Goal: Transaction & Acquisition: Book appointment/travel/reservation

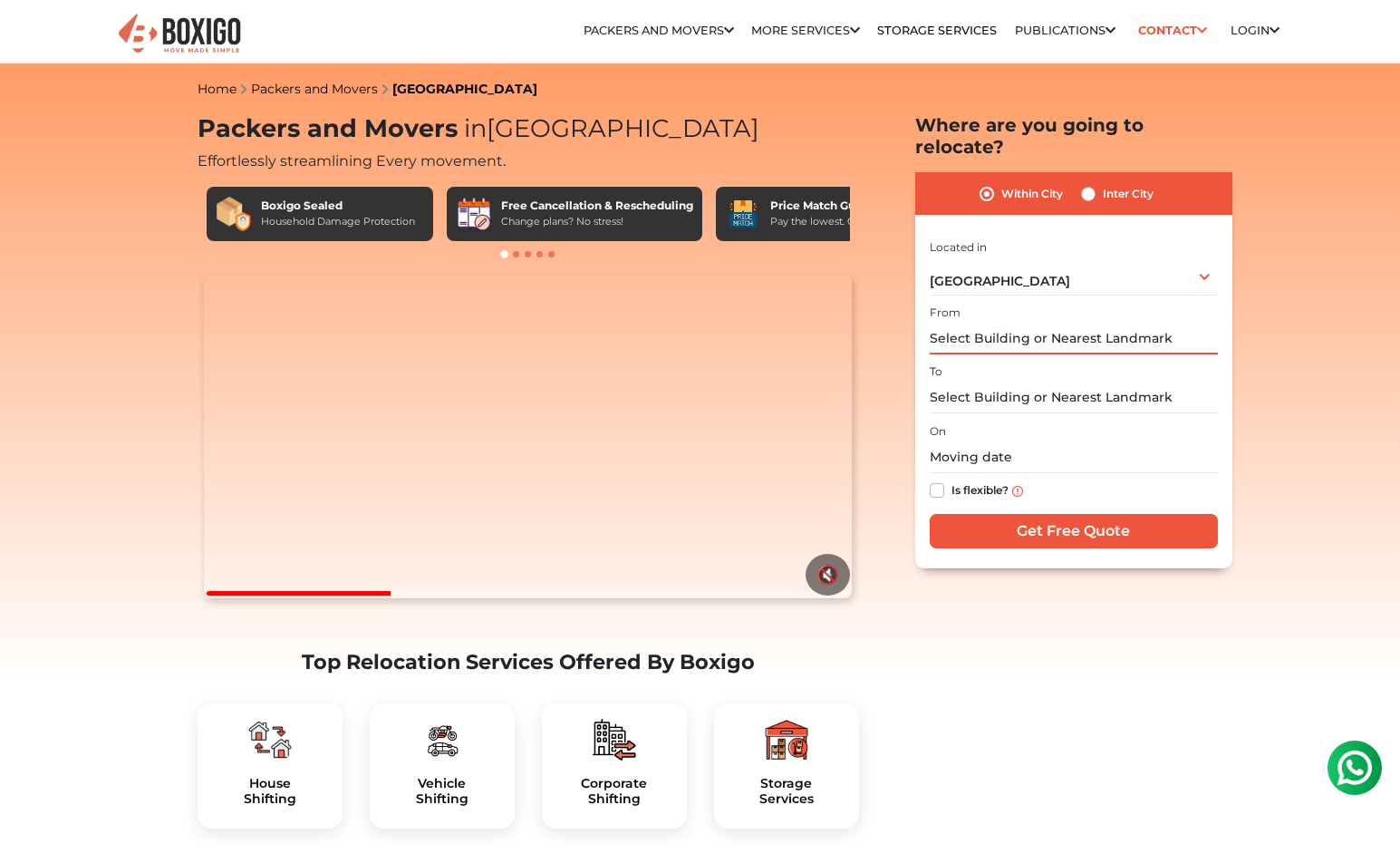
click at [1069, 323] on input "text" at bounding box center [1073, 339] width 289 height 32
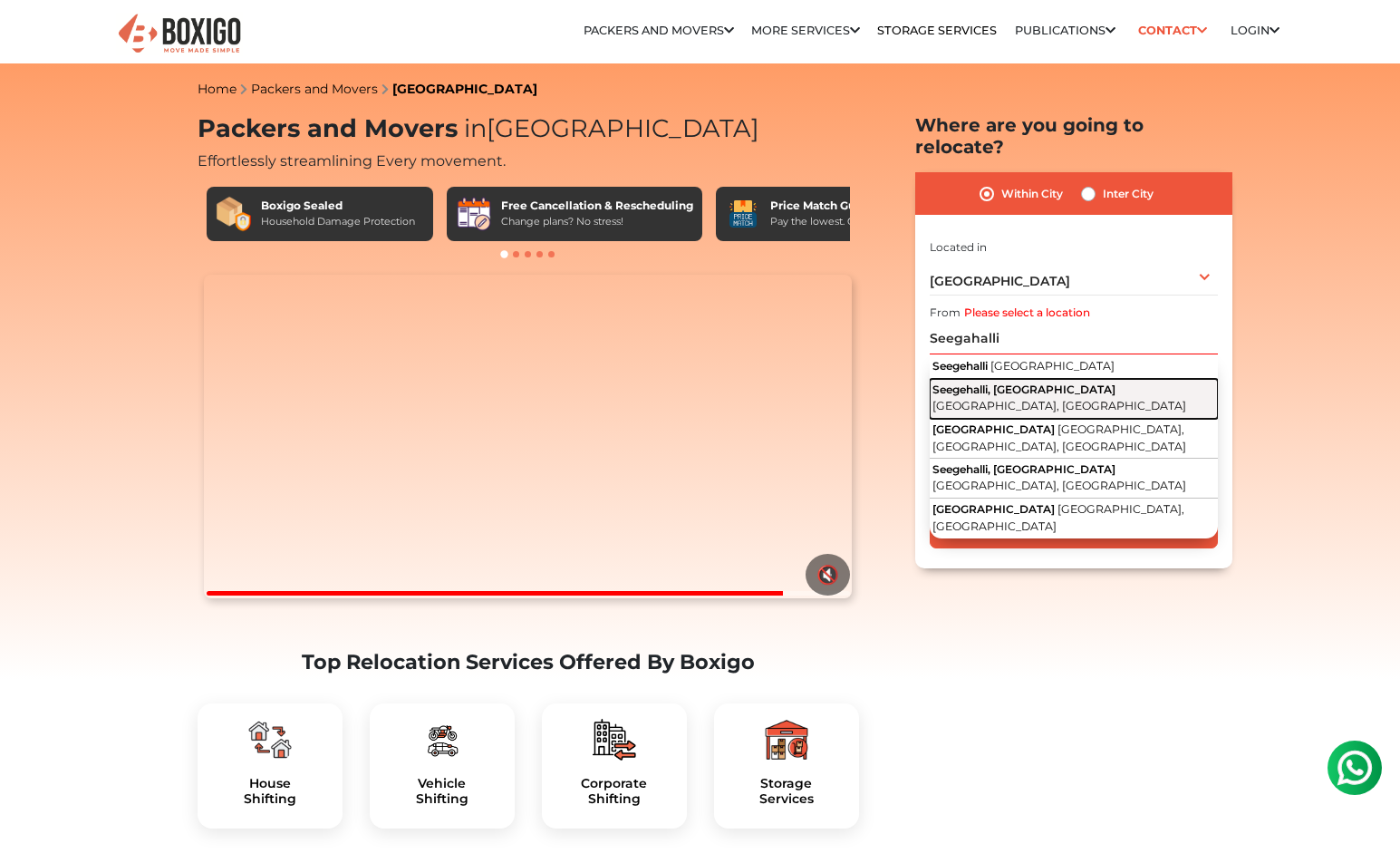
click at [1047, 383] on span "Seegehalli, [GEOGRAPHIC_DATA]" at bounding box center [1024, 390] width 183 height 14
type input "Seegehalli, [GEOGRAPHIC_DATA], [GEOGRAPHIC_DATA], [GEOGRAPHIC_DATA]"
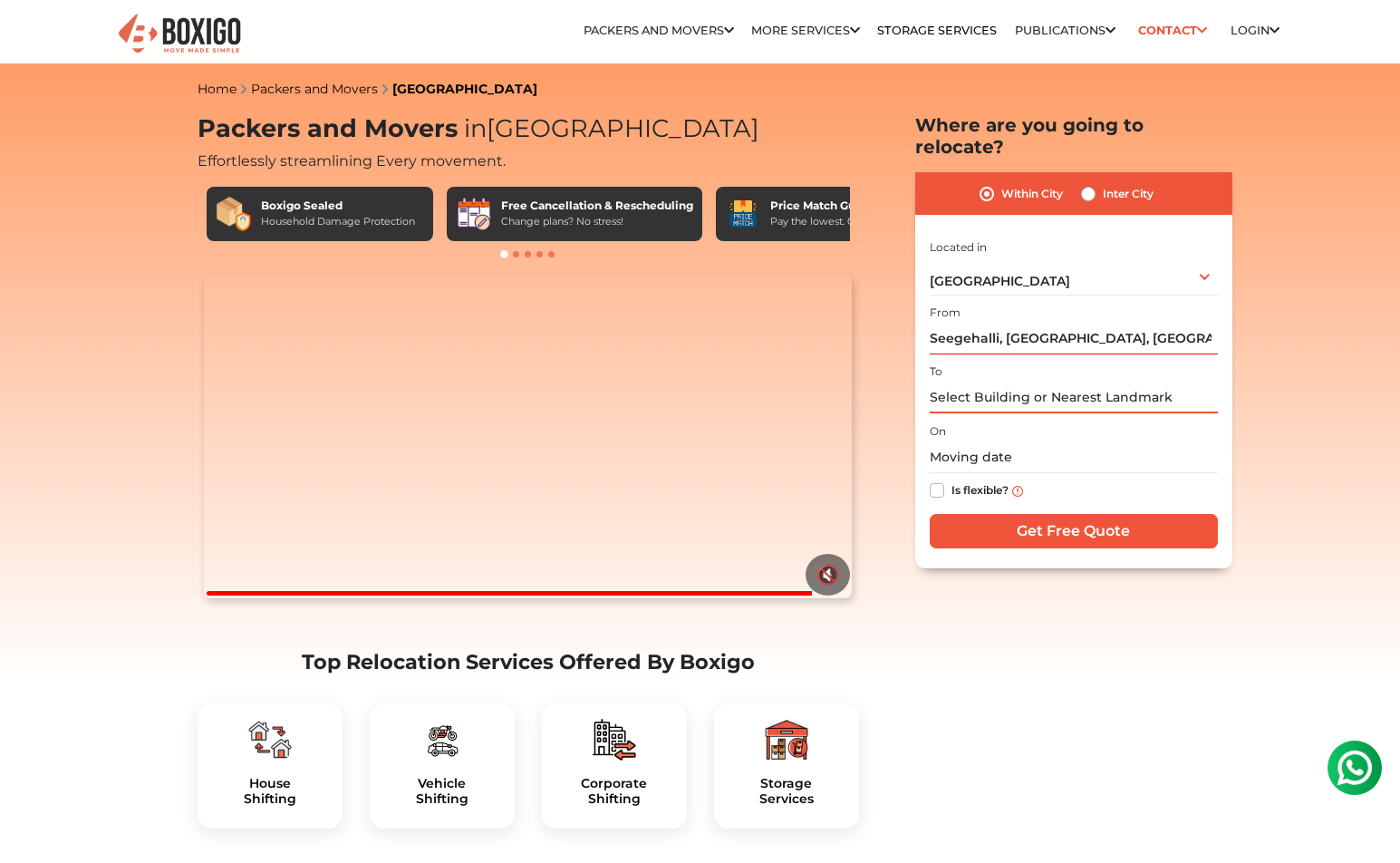
click at [1032, 382] on input "text" at bounding box center [1073, 398] width 289 height 32
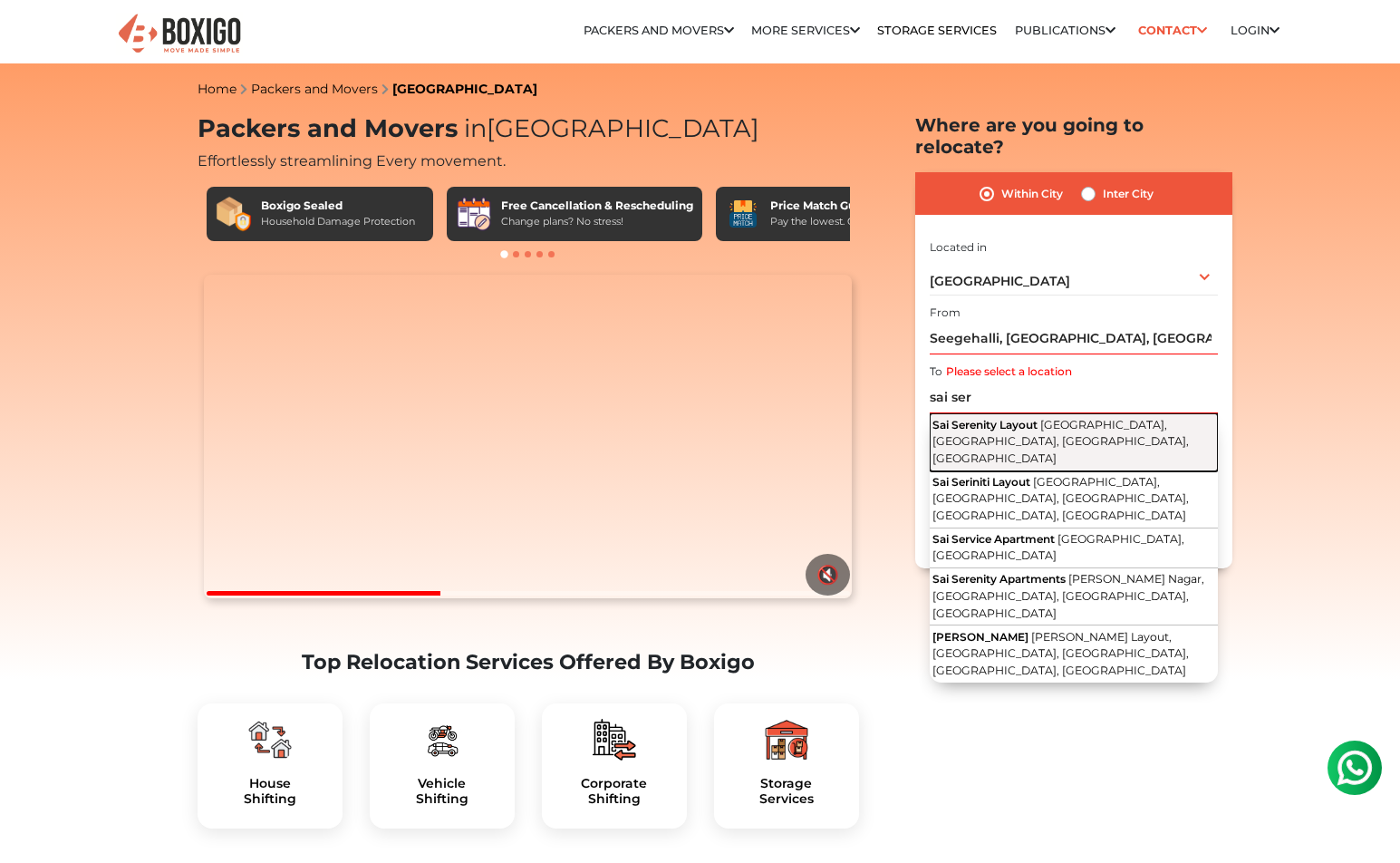
click at [1023, 419] on span "[GEOGRAPHIC_DATA], [GEOGRAPHIC_DATA], [GEOGRAPHIC_DATA], [GEOGRAPHIC_DATA]" at bounding box center [1060, 440] width 257 height 47
type input "Sai Serenity Layout, [GEOGRAPHIC_DATA], [GEOGRAPHIC_DATA], [GEOGRAPHIC_DATA], […"
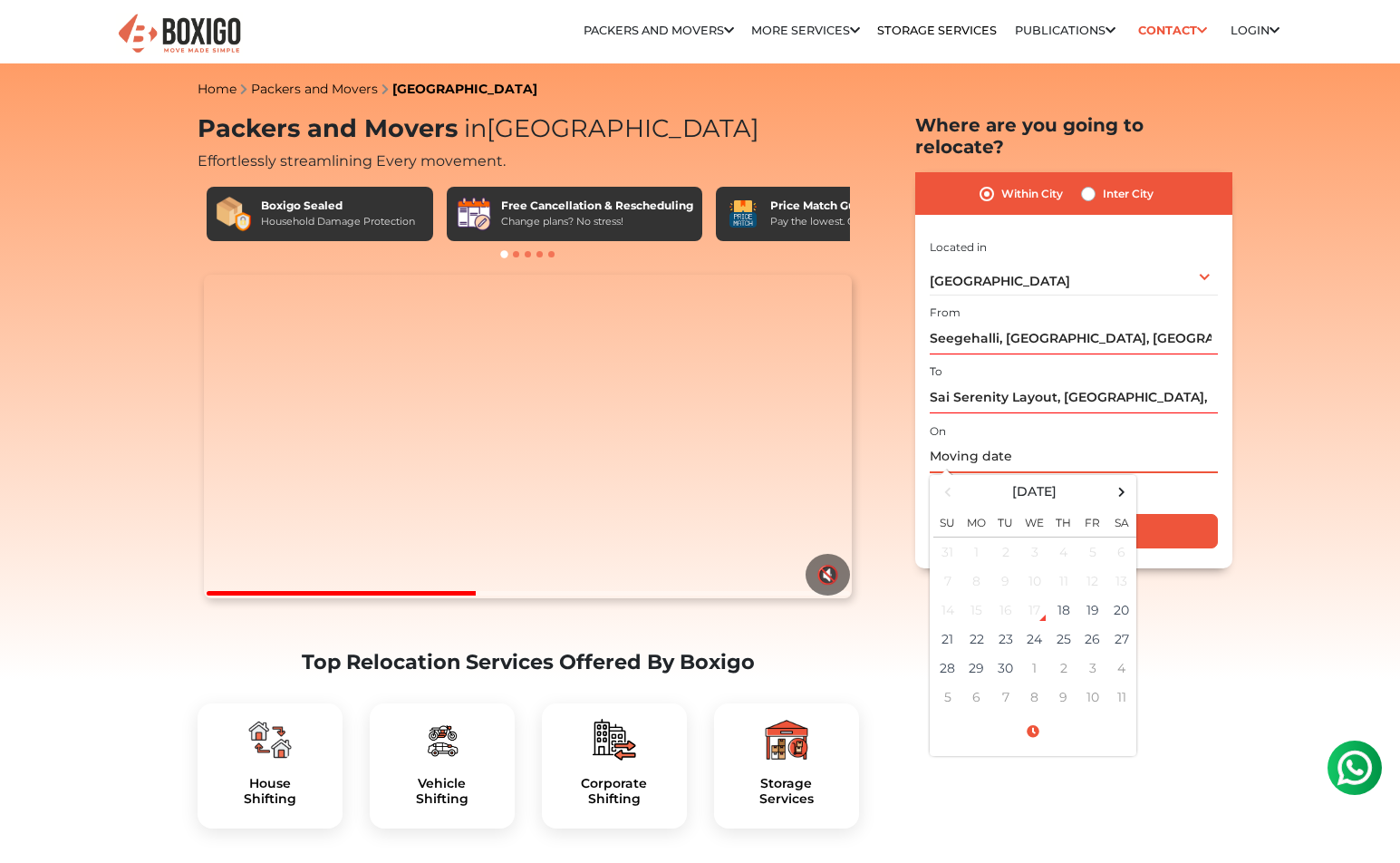
click at [1010, 443] on input "text" at bounding box center [1073, 457] width 289 height 32
click at [1063, 624] on td "25" at bounding box center [1063, 638] width 29 height 29
type input "[DATE] 8:00 AM"
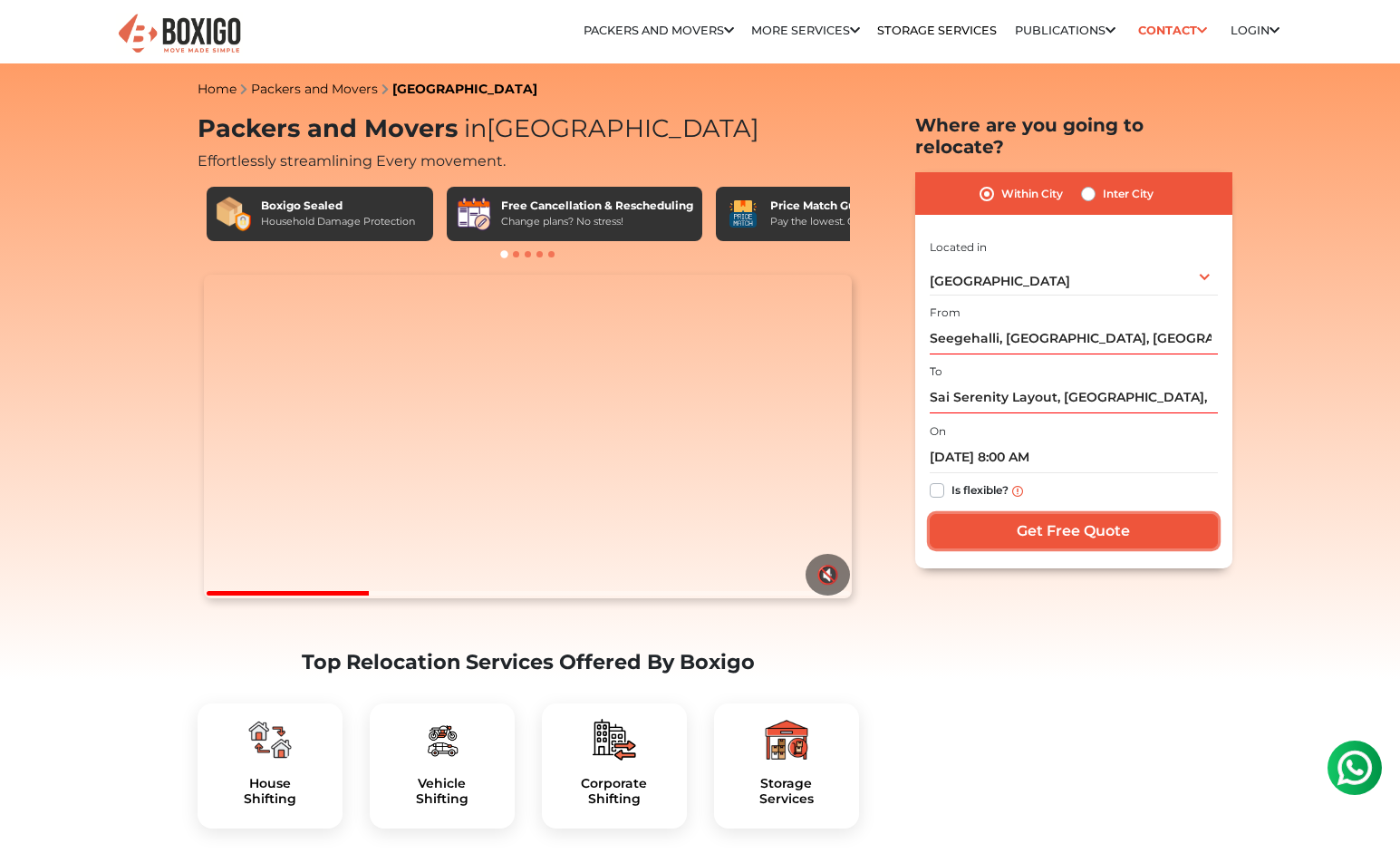
click at [1033, 514] on input "Get Free Quote" at bounding box center [1073, 531] width 289 height 34
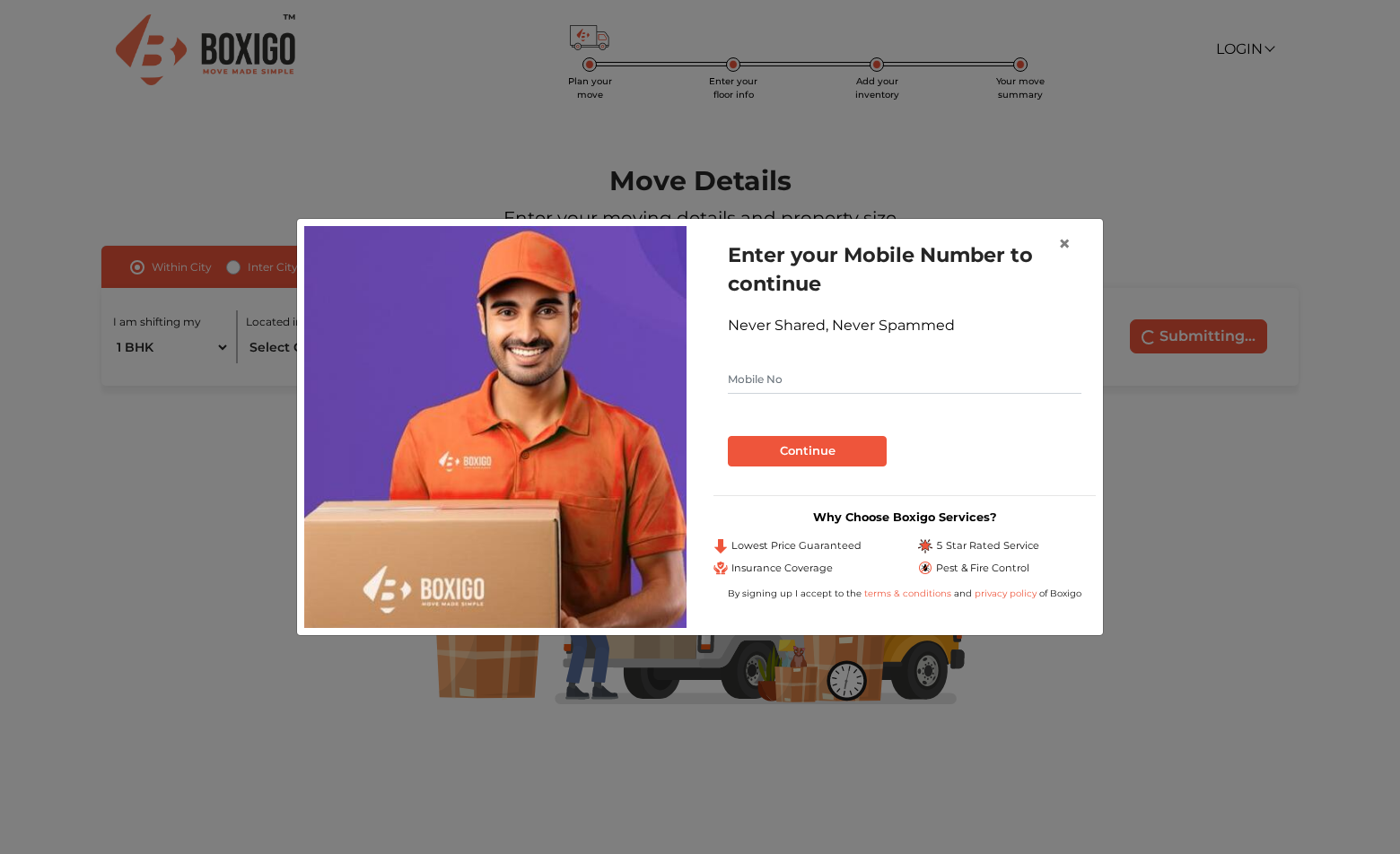
click at [868, 380] on input "text" at bounding box center [905, 379] width 354 height 29
type input "8008939515"
click at [826, 454] on button "Continue" at bounding box center [807, 451] width 159 height 31
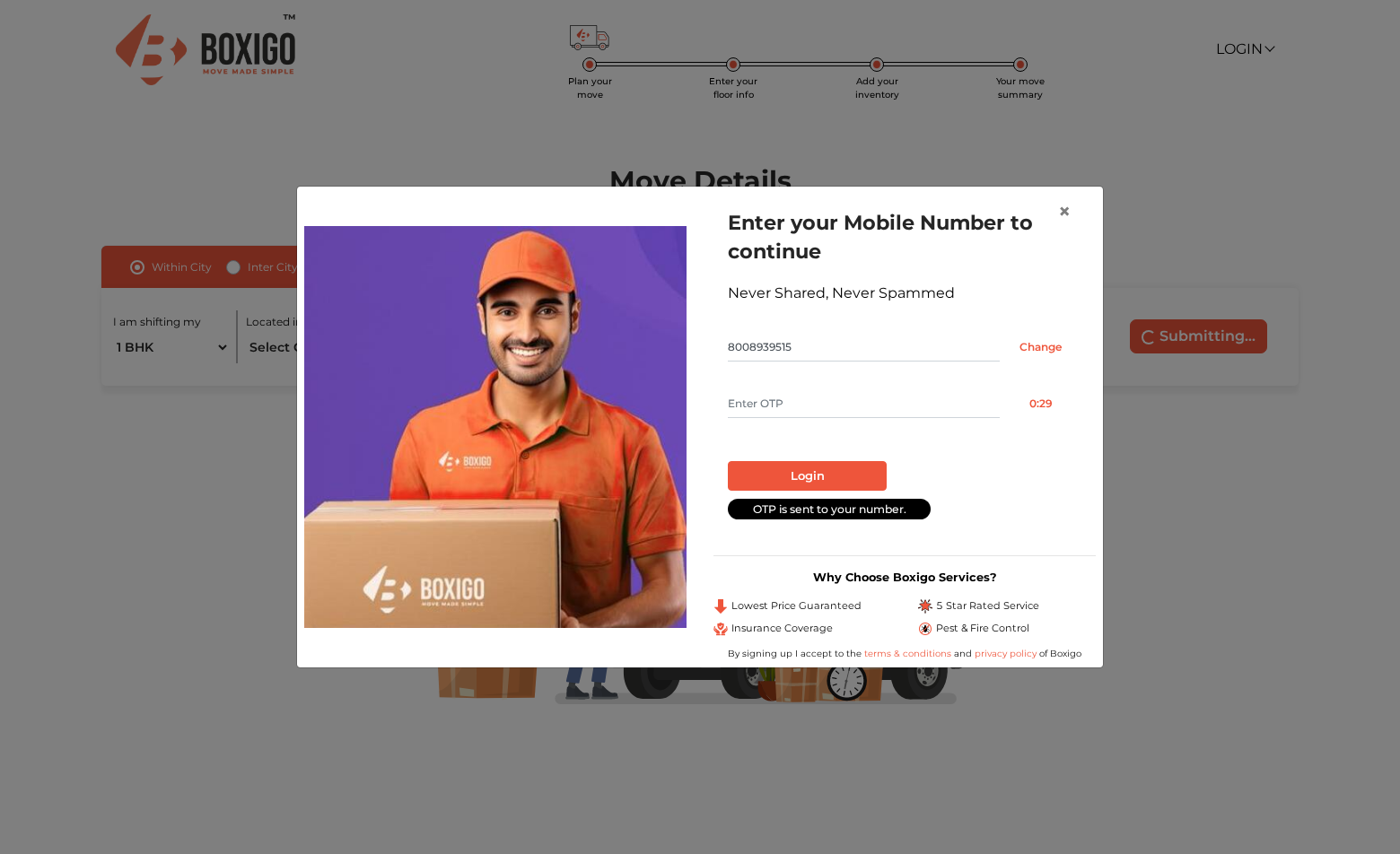
click at [804, 407] on input "text" at bounding box center [863, 403] width 272 height 29
type input "4877"
click at [796, 470] on button "Login" at bounding box center [807, 476] width 159 height 31
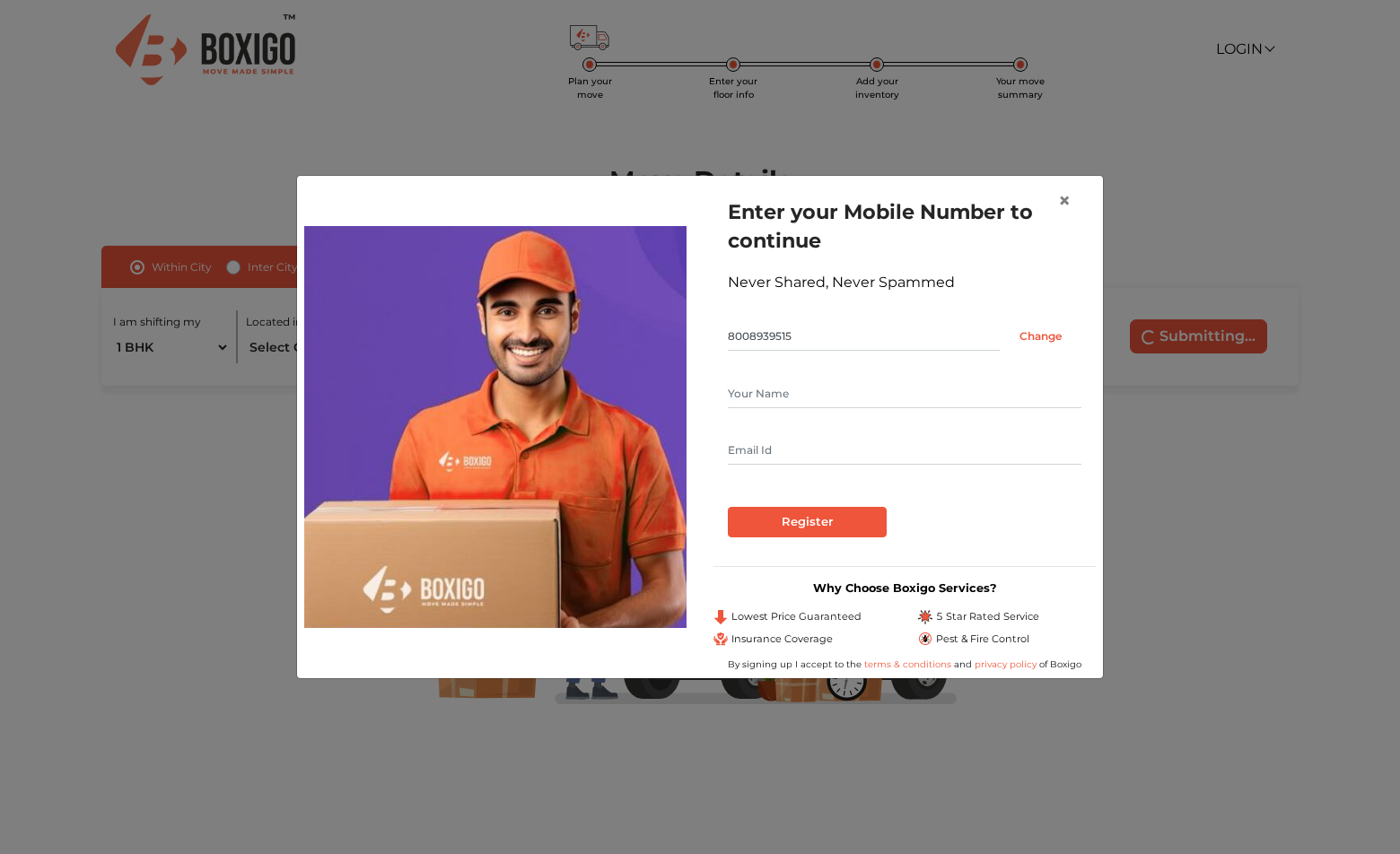
click at [788, 395] on input "text" at bounding box center [905, 393] width 354 height 29
type input "[PERSON_NAME]"
type input "[EMAIL_ADDRESS][DOMAIN_NAME]"
click at [805, 526] on input "Register" at bounding box center [807, 522] width 159 height 31
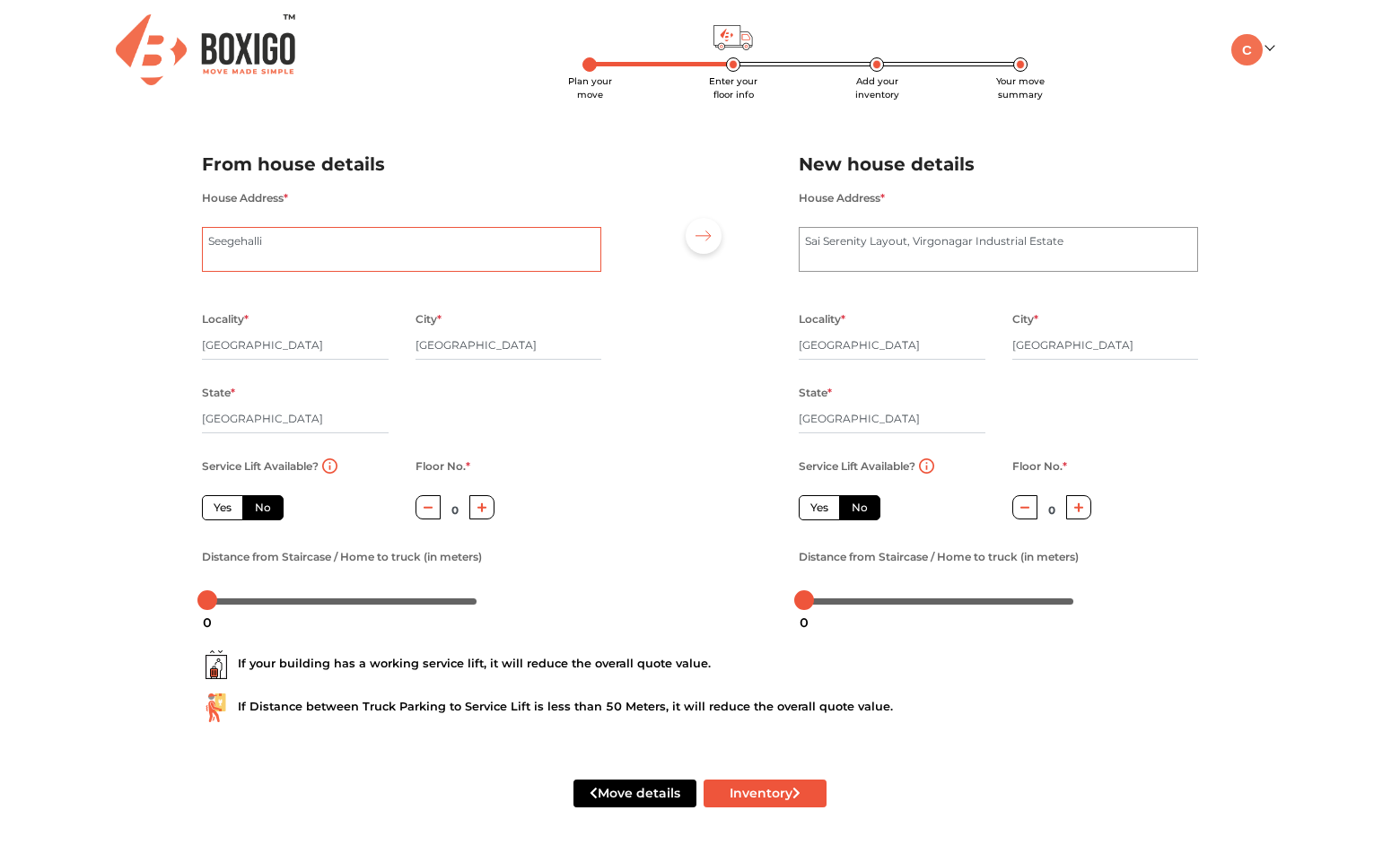
click at [355, 265] on textarea "Seegehalli" at bounding box center [401, 249] width 399 height 44
type textarea "S"
type textarea "House No:15 , Anjanadri nilayam , Abhivrudhi layout , Seegahalli , KR Puram"
click at [268, 512] on label "No" at bounding box center [263, 507] width 42 height 25
click at [267, 511] on input "No" at bounding box center [261, 506] width 12 height 12
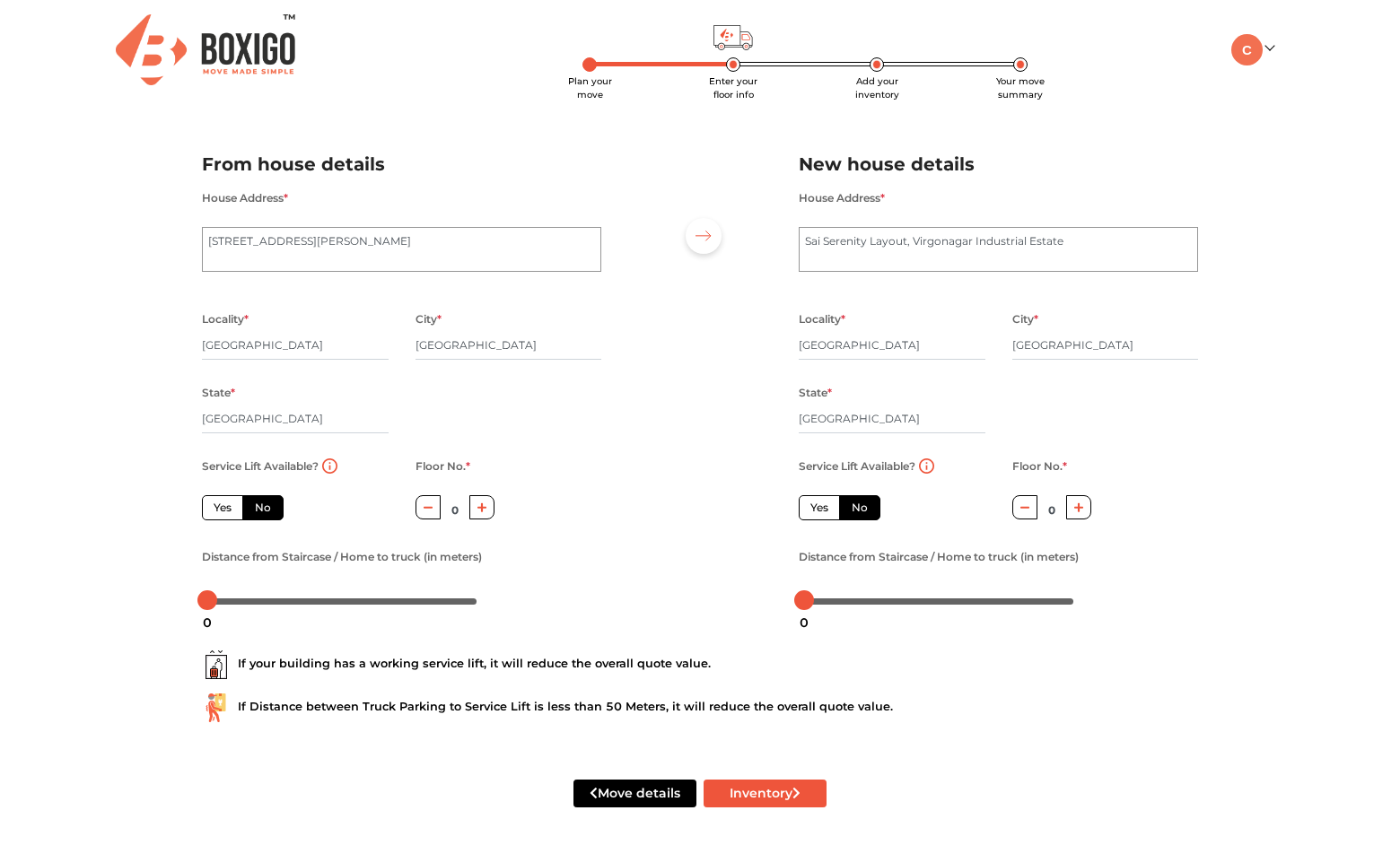
radio input "true"
click at [483, 510] on icon "button" at bounding box center [482, 507] width 10 height 10
type input "1"
click at [826, 511] on label "Yes" at bounding box center [820, 507] width 42 height 25
click at [822, 511] on input "Yes" at bounding box center [817, 506] width 12 height 12
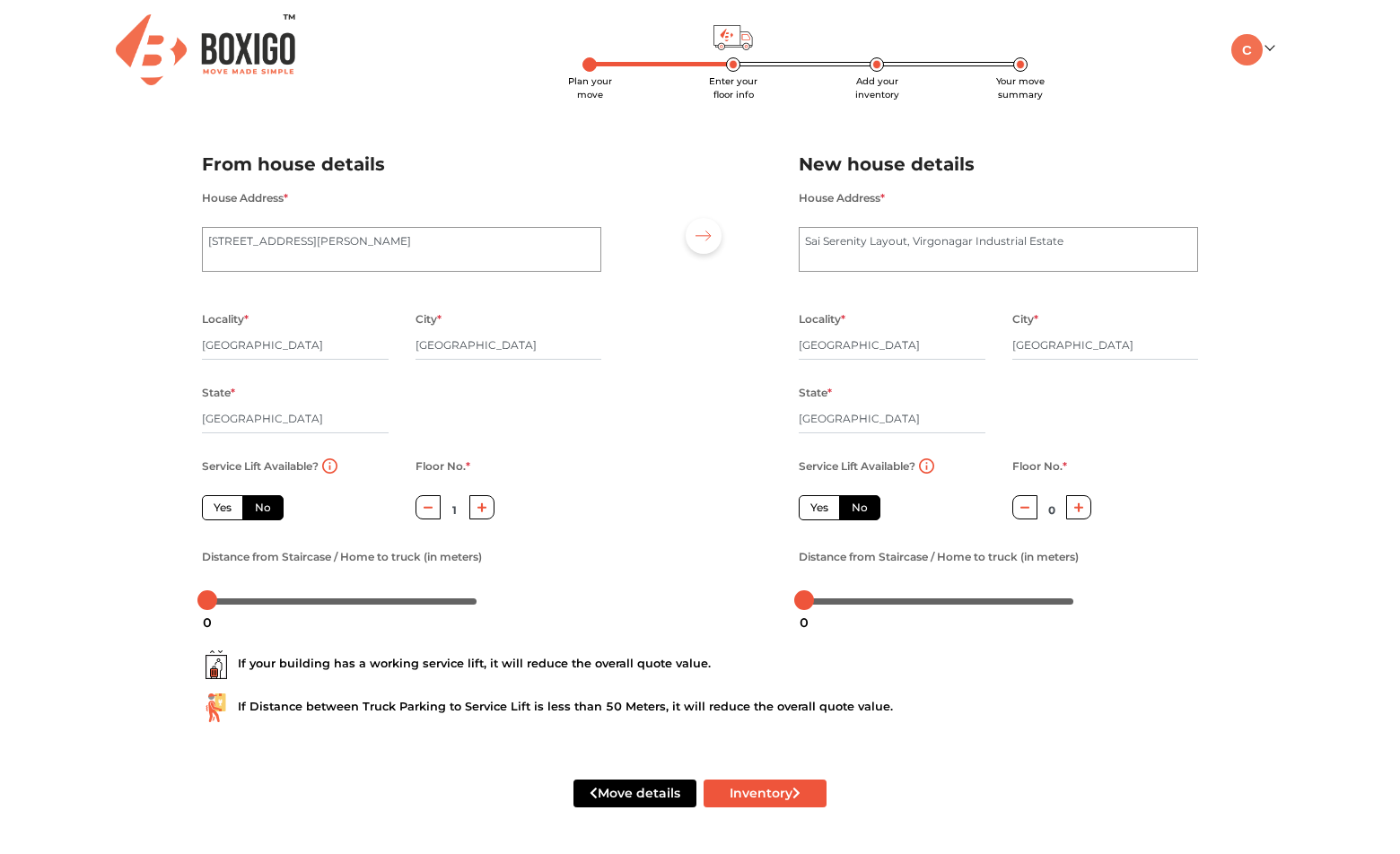
radio input "true"
radio input "false"
click at [802, 608] on div "0" at bounding box center [805, 623] width 24 height 31
click at [922, 646] on div "If your building has a working service lift, it will reduce the overall quote v…" at bounding box center [700, 679] width 1023 height 115
click at [623, 590] on div at bounding box center [700, 376] width 170 height 494
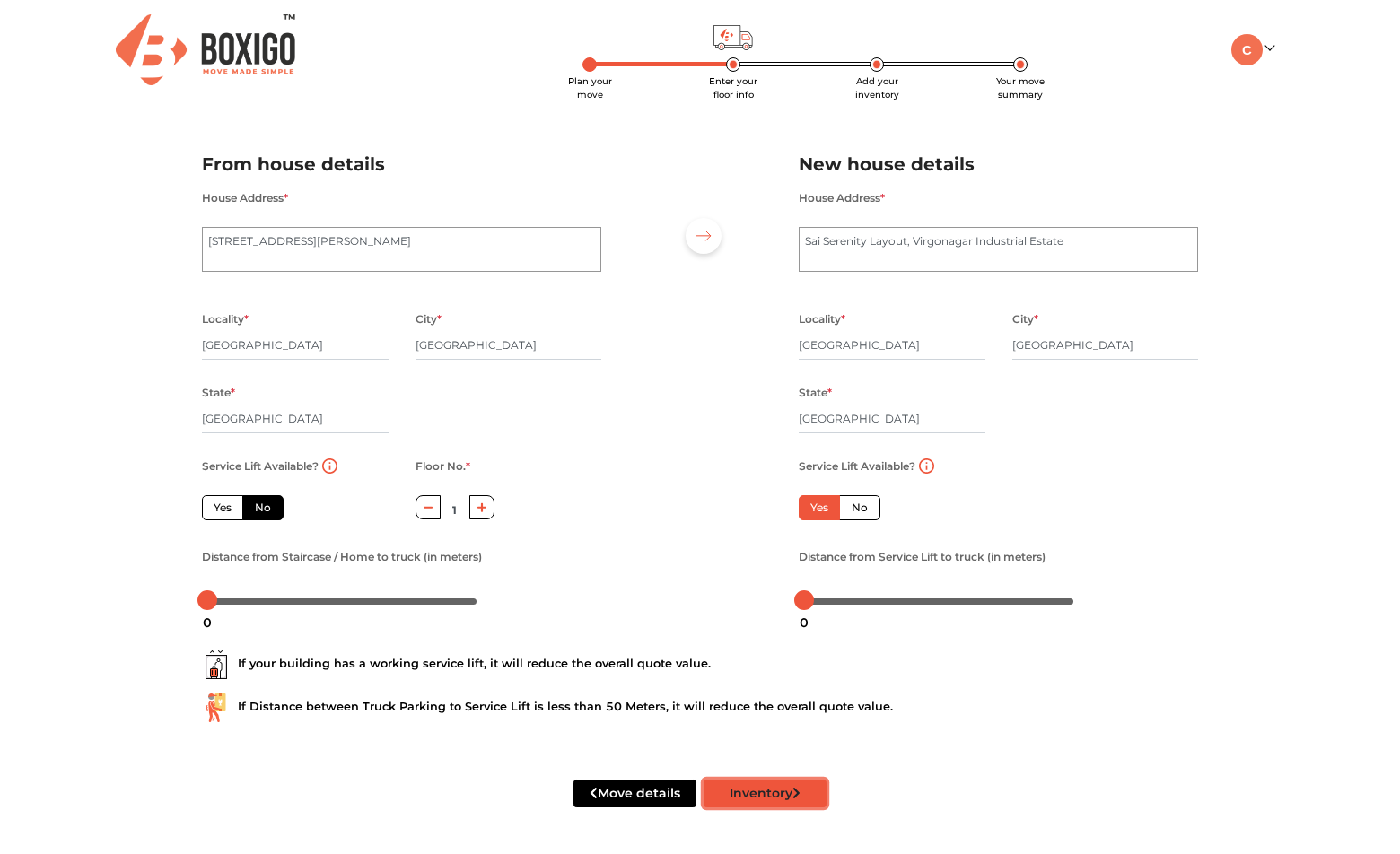
click at [763, 805] on button "Inventory" at bounding box center [765, 794] width 123 height 28
radio input "true"
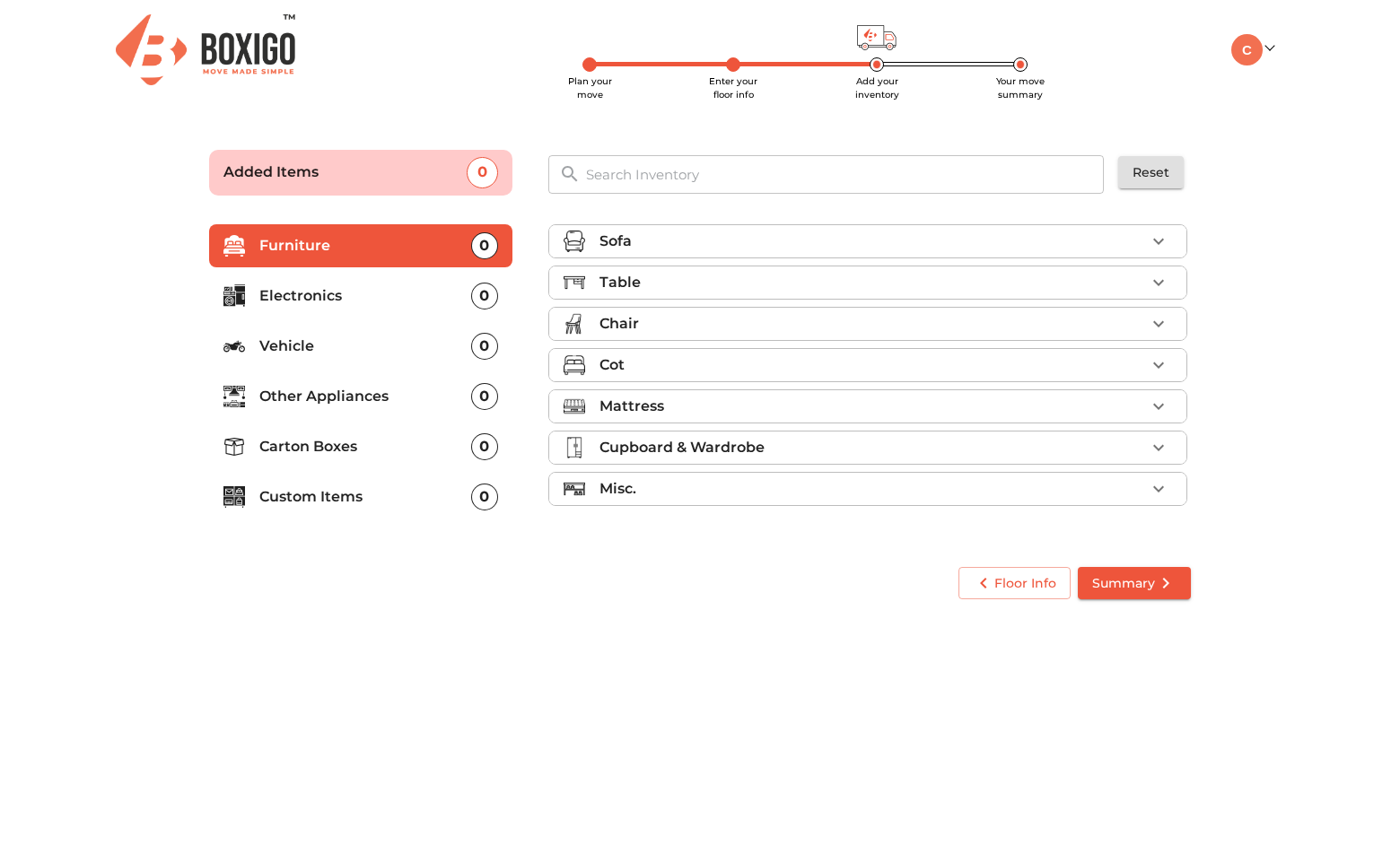
click at [1026, 321] on div "Chair" at bounding box center [872, 324] width 546 height 22
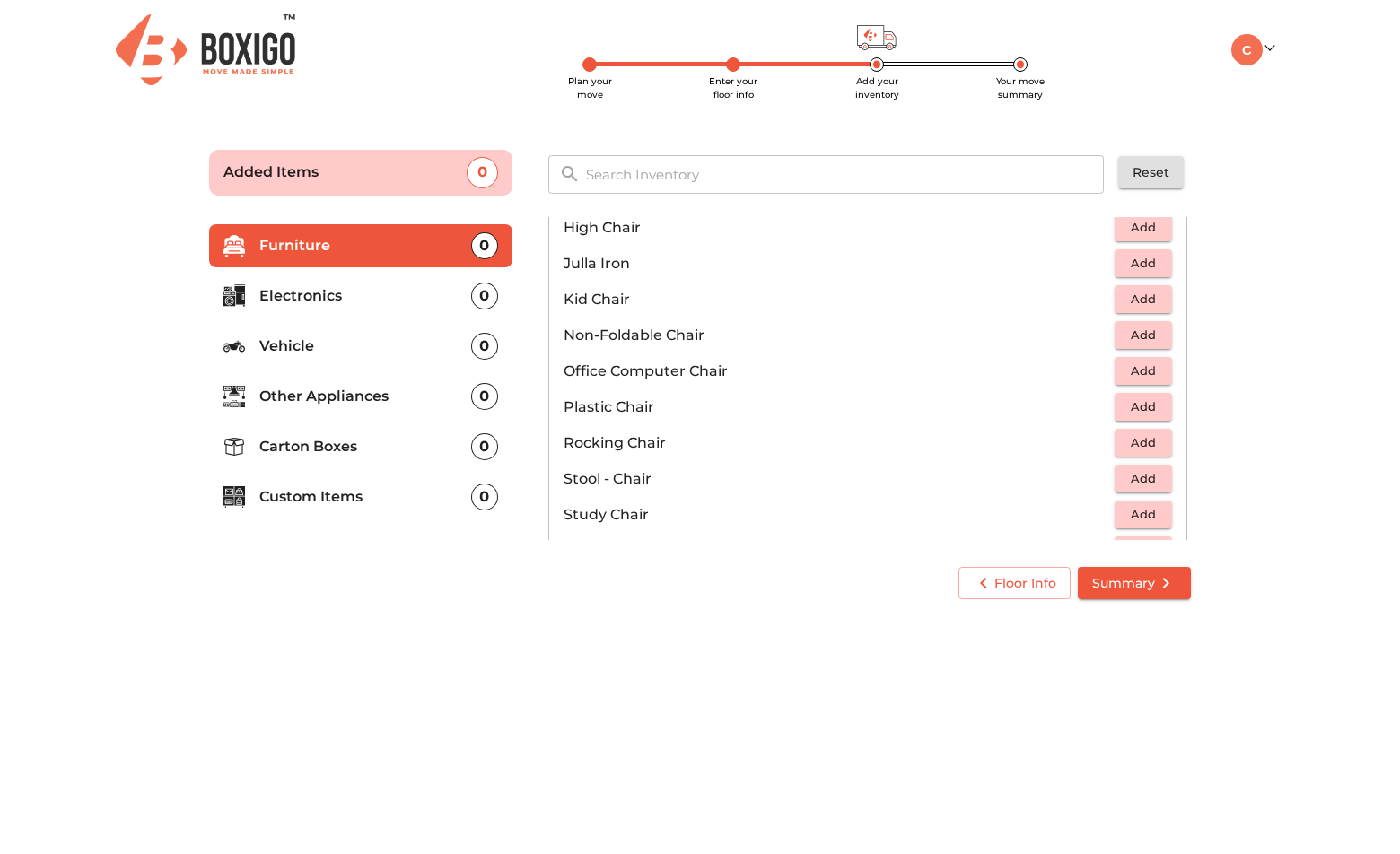
scroll to position [503, 0]
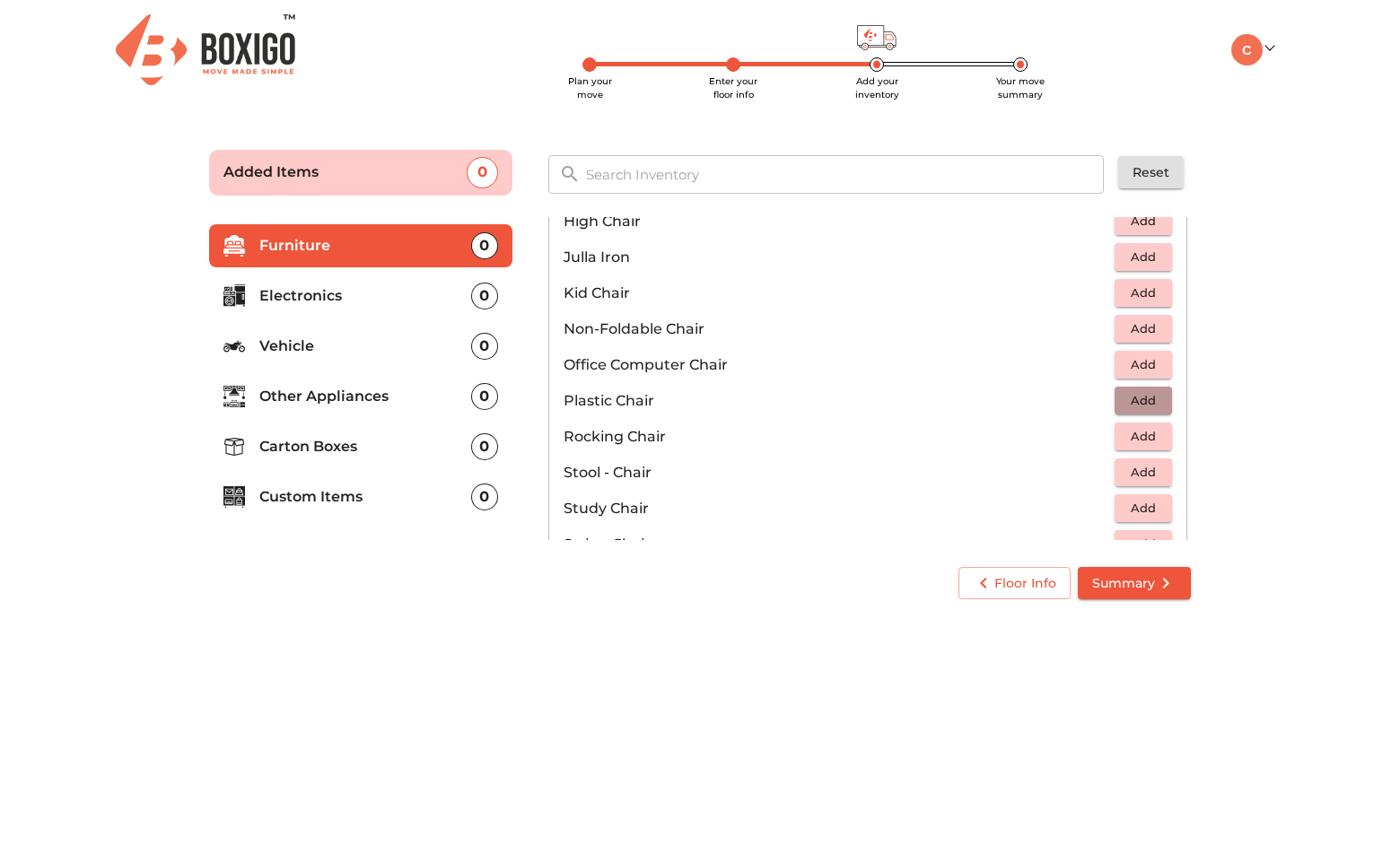
click at [1123, 393] on span "Add" at bounding box center [1143, 400] width 40 height 21
click at [1153, 400] on icon "button" at bounding box center [1159, 400] width 13 height 13
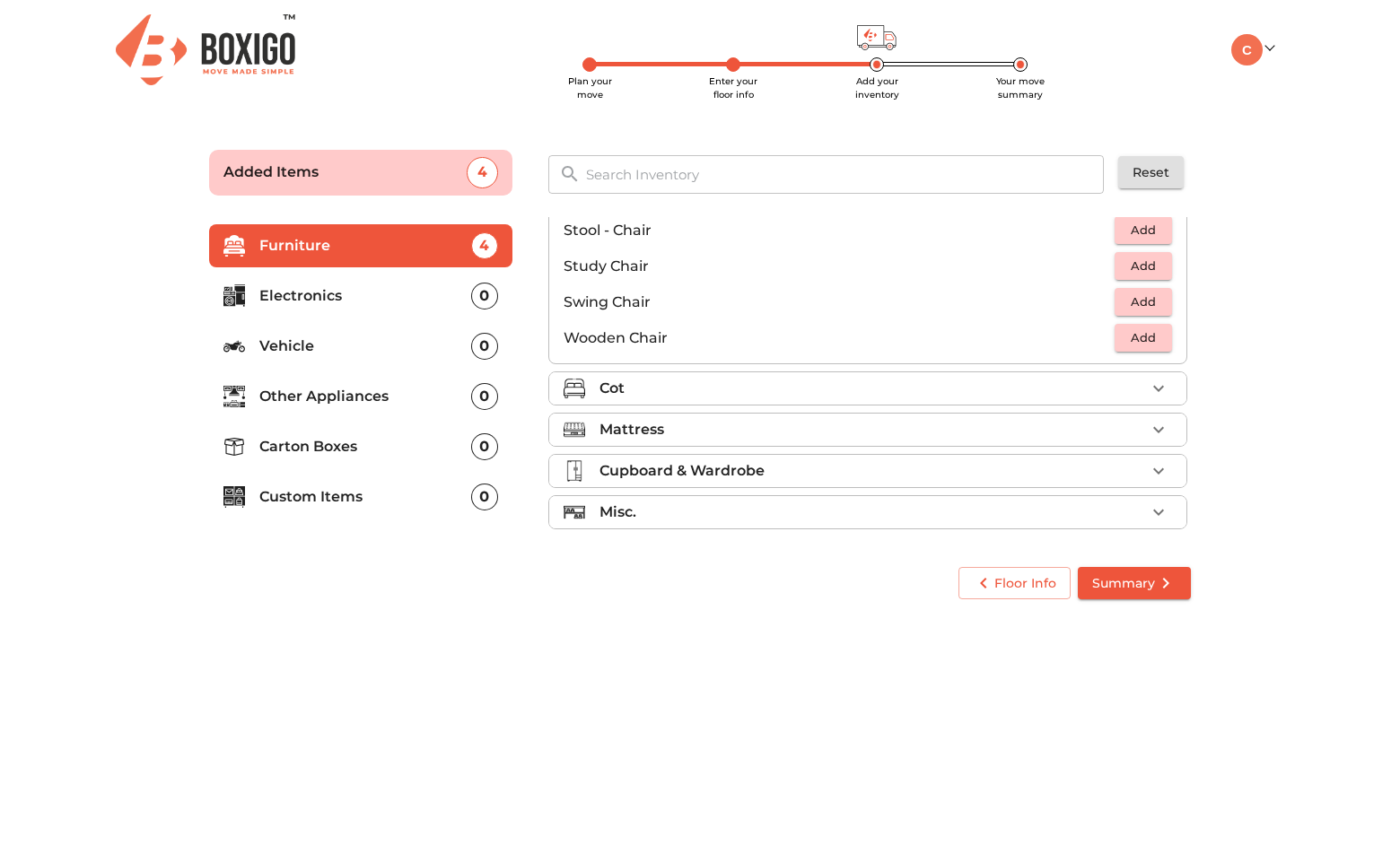
scroll to position [749, 0]
click at [965, 423] on div "Mattress" at bounding box center [872, 426] width 546 height 22
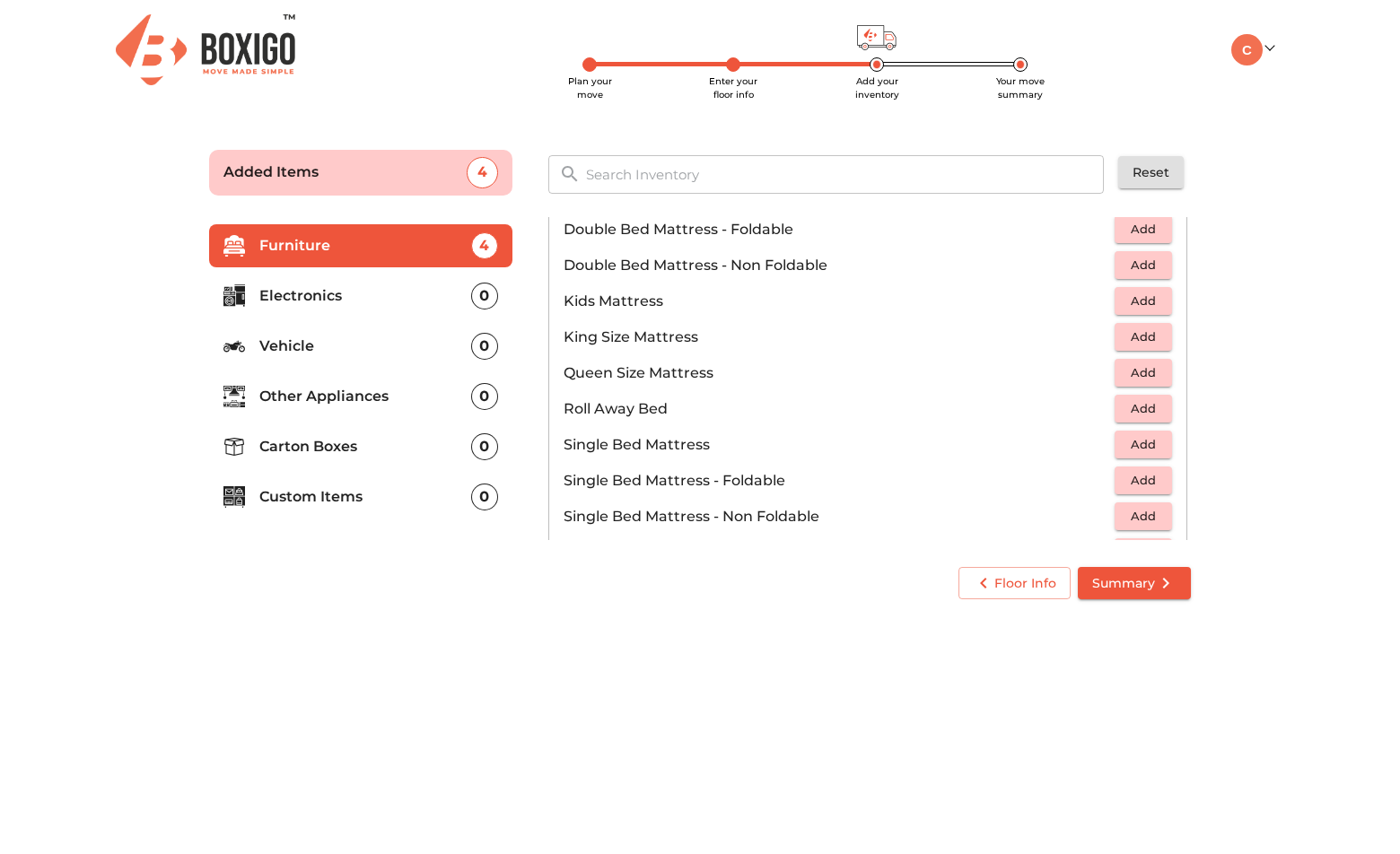
scroll to position [215, 0]
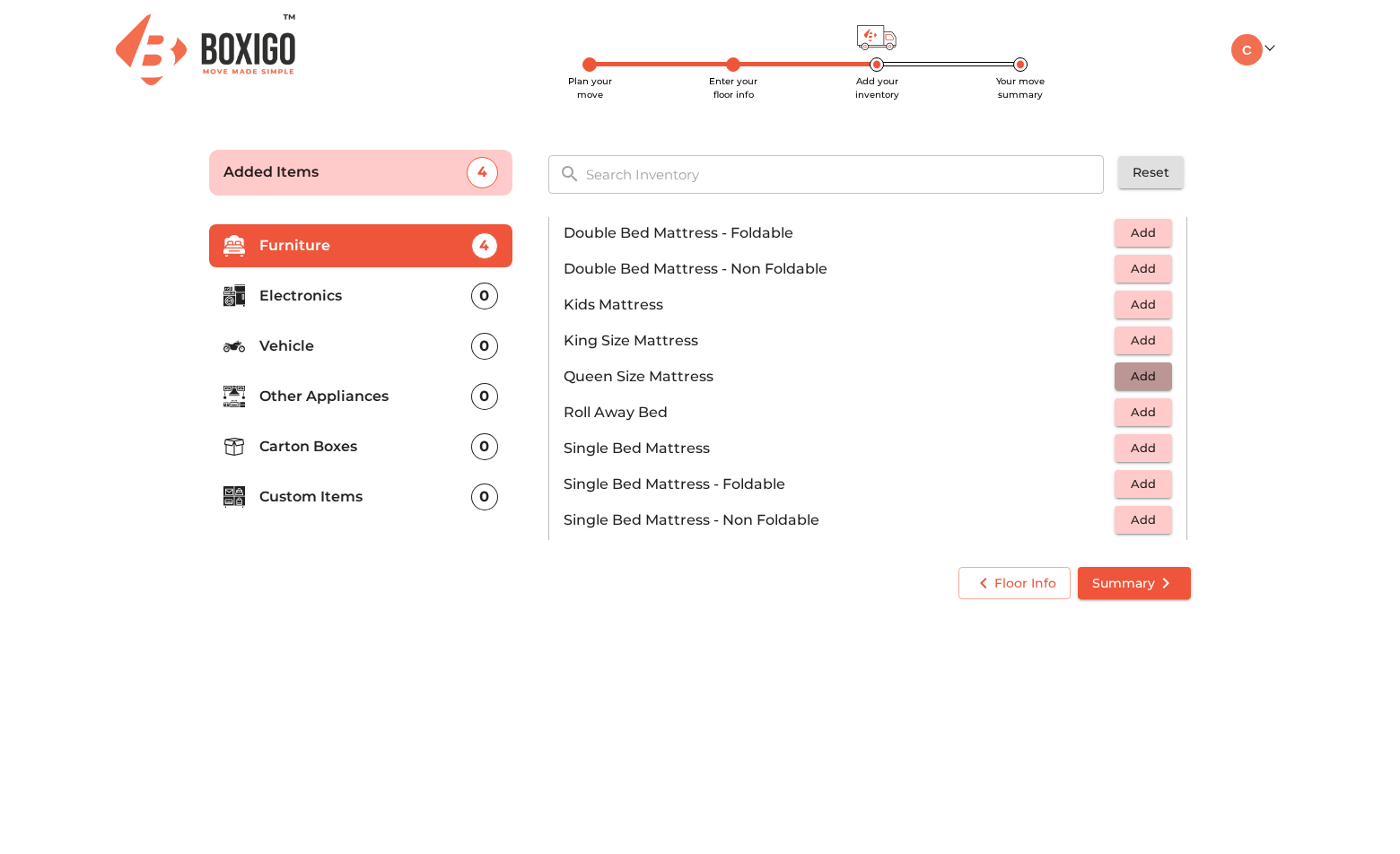
click at [1126, 372] on span "Add" at bounding box center [1143, 376] width 40 height 21
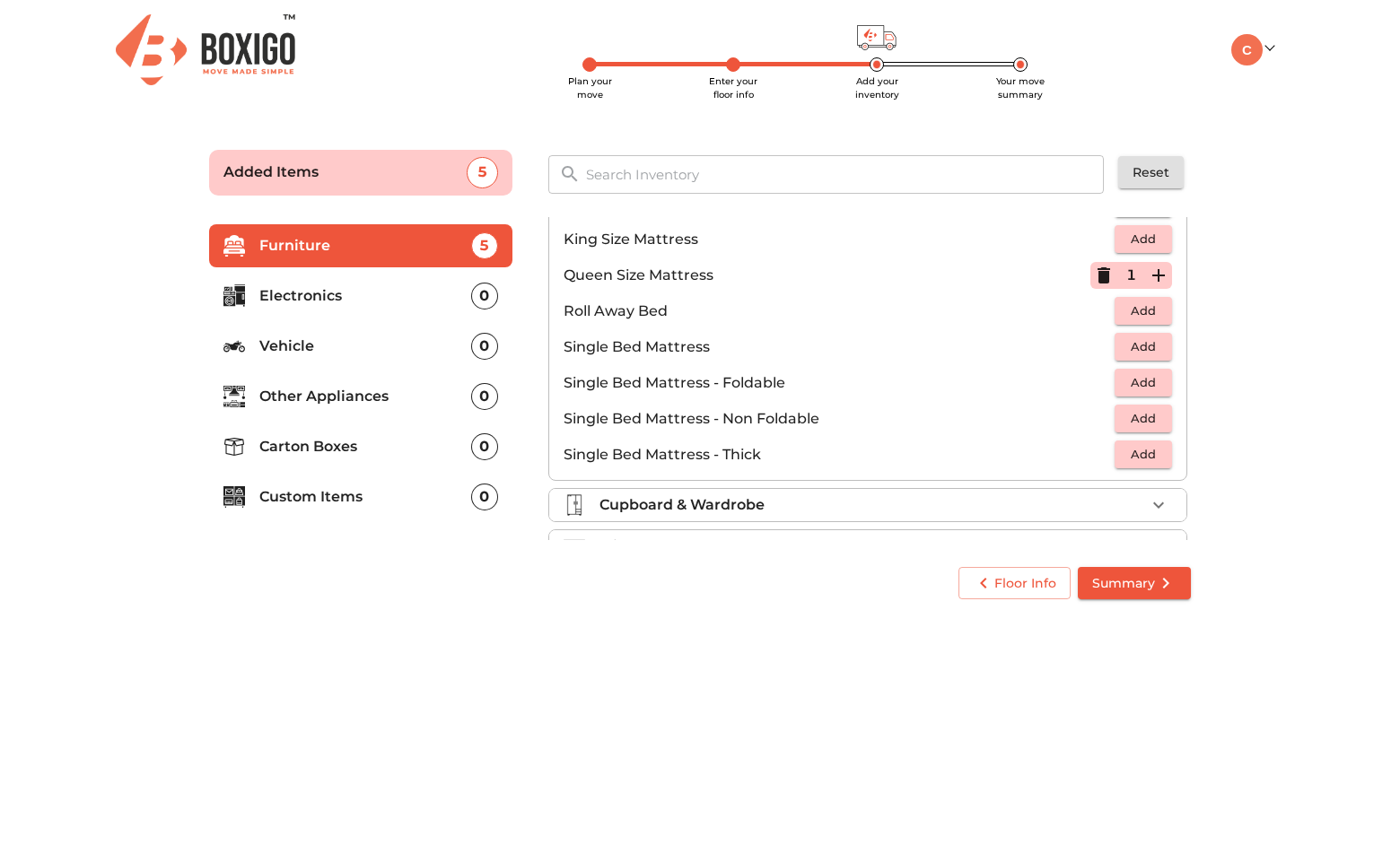
scroll to position [355, 0]
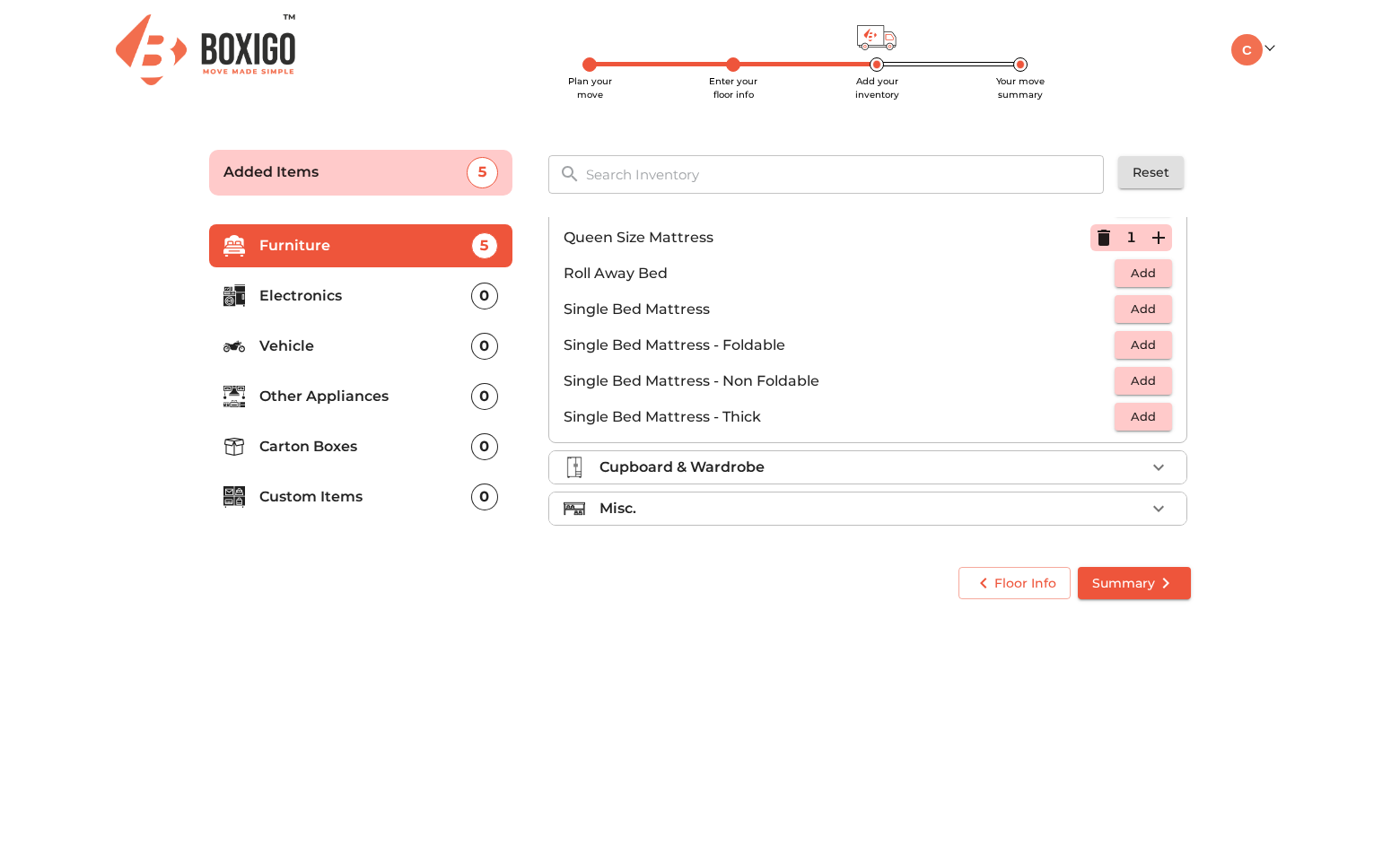
click at [1000, 506] on div "Misc." at bounding box center [872, 509] width 546 height 22
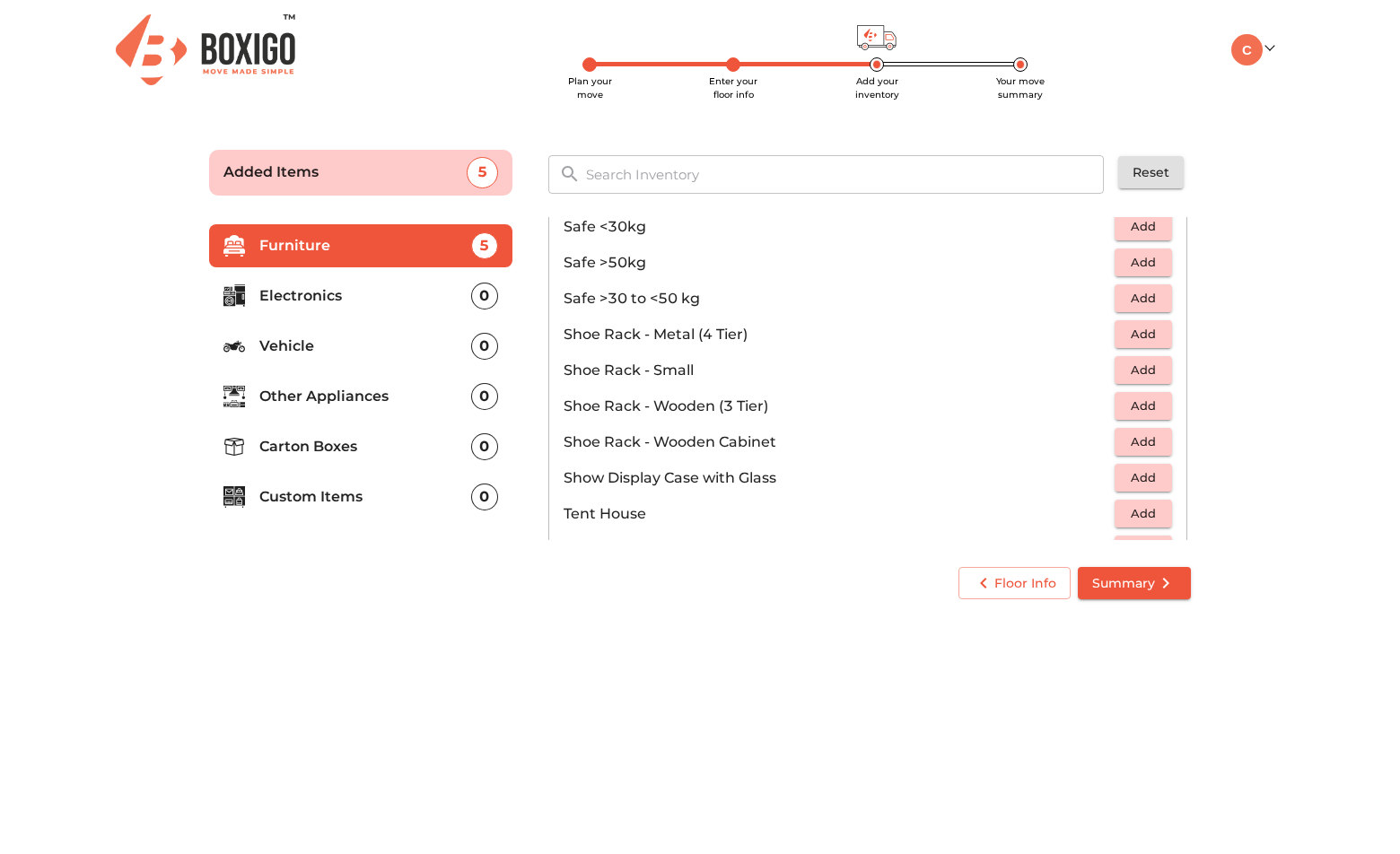
scroll to position [862, 0]
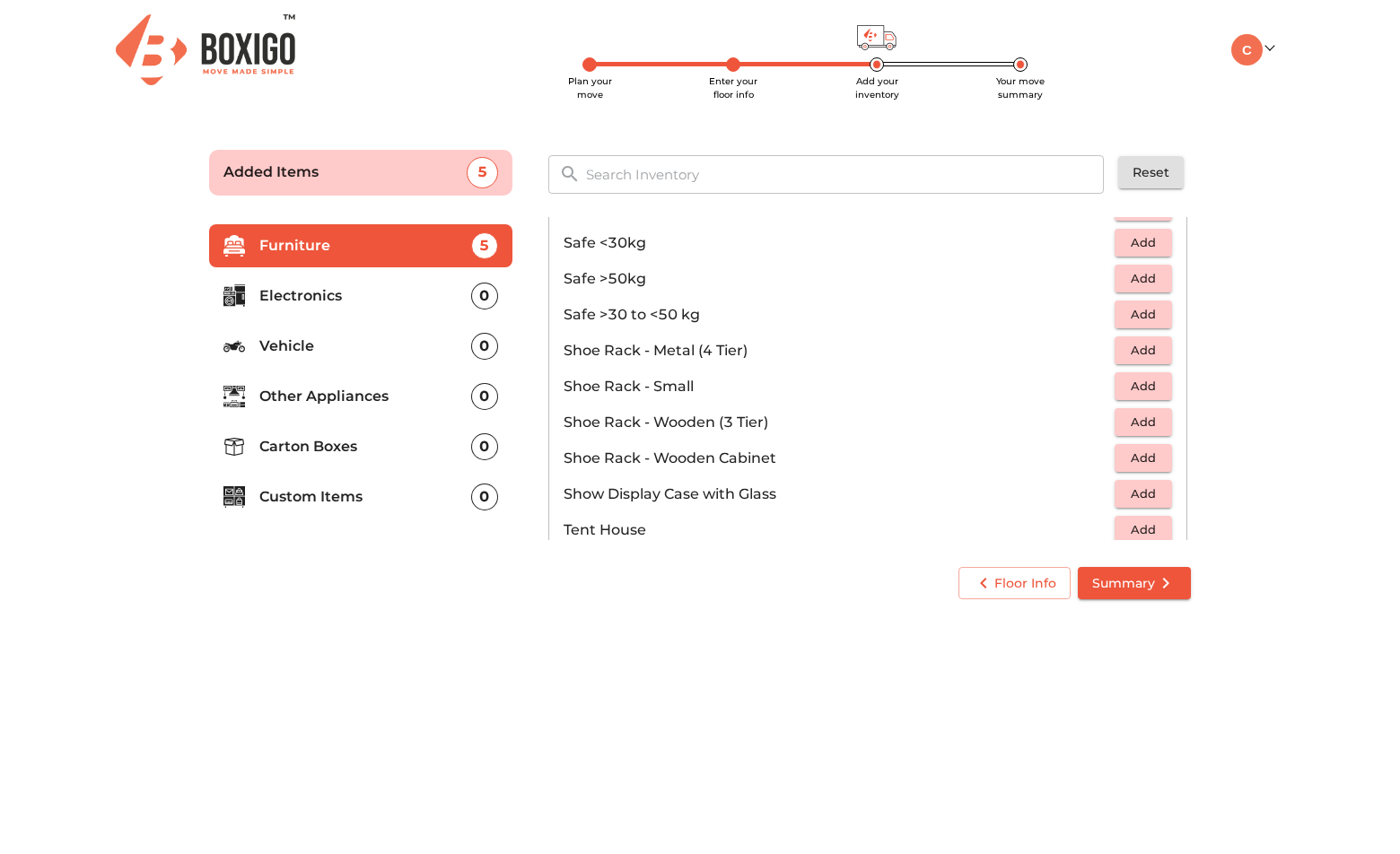
click at [365, 296] on p "Electronics" at bounding box center [365, 297] width 212 height 22
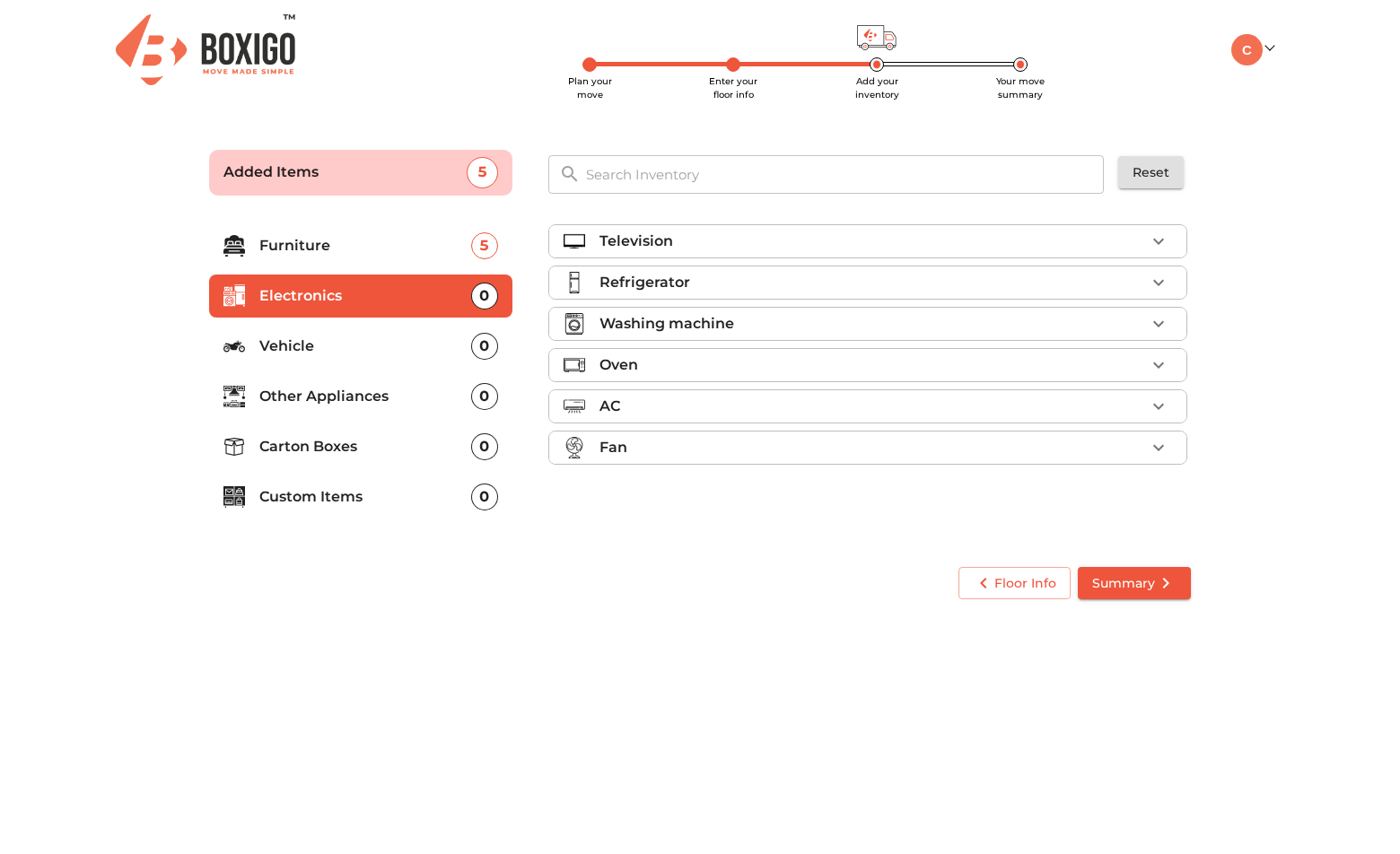
click at [1065, 237] on div "Television" at bounding box center [872, 241] width 546 height 22
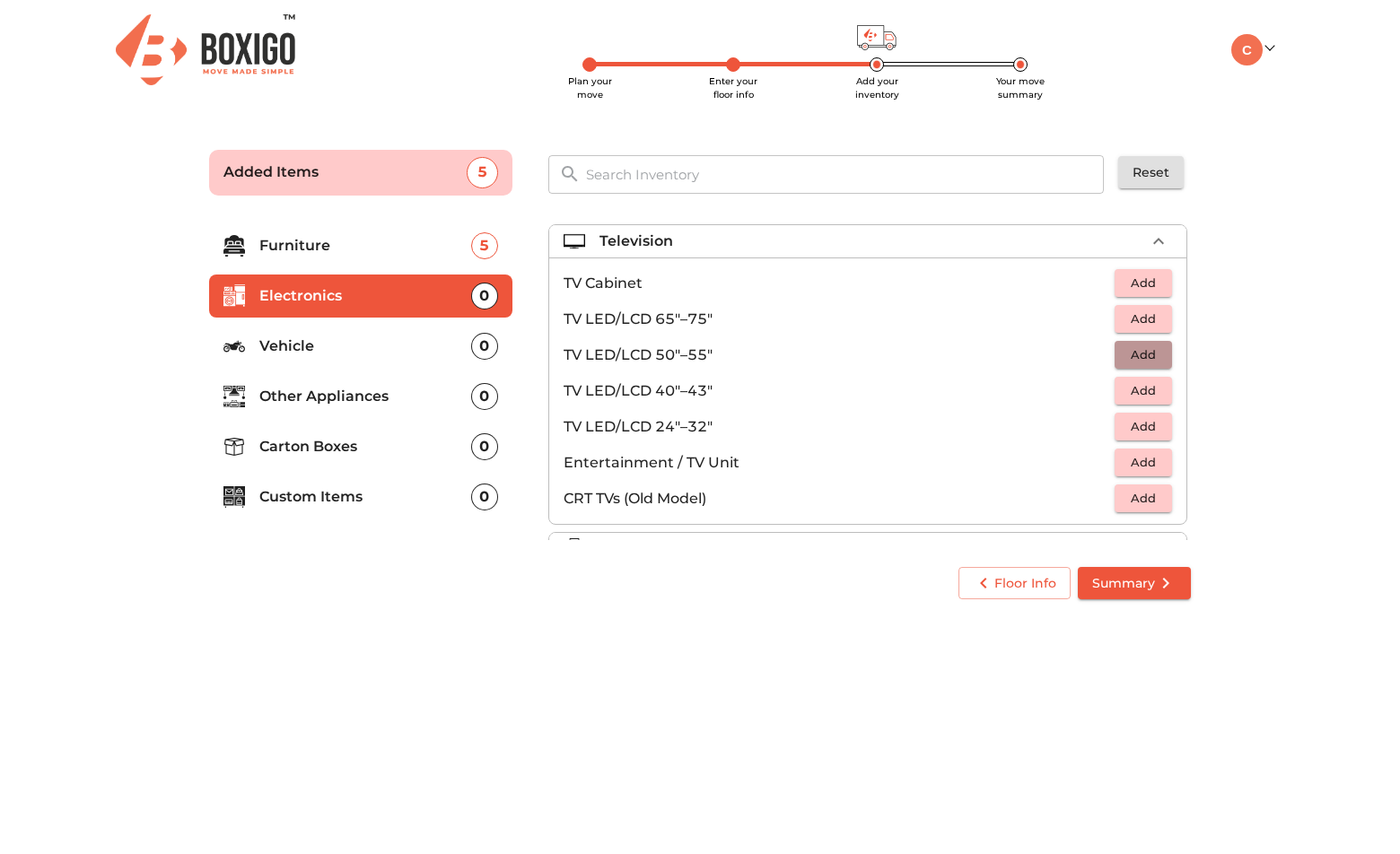
click at [1143, 352] on span "Add" at bounding box center [1143, 355] width 40 height 21
click at [1136, 250] on li "Television 1 Added" at bounding box center [868, 241] width 637 height 33
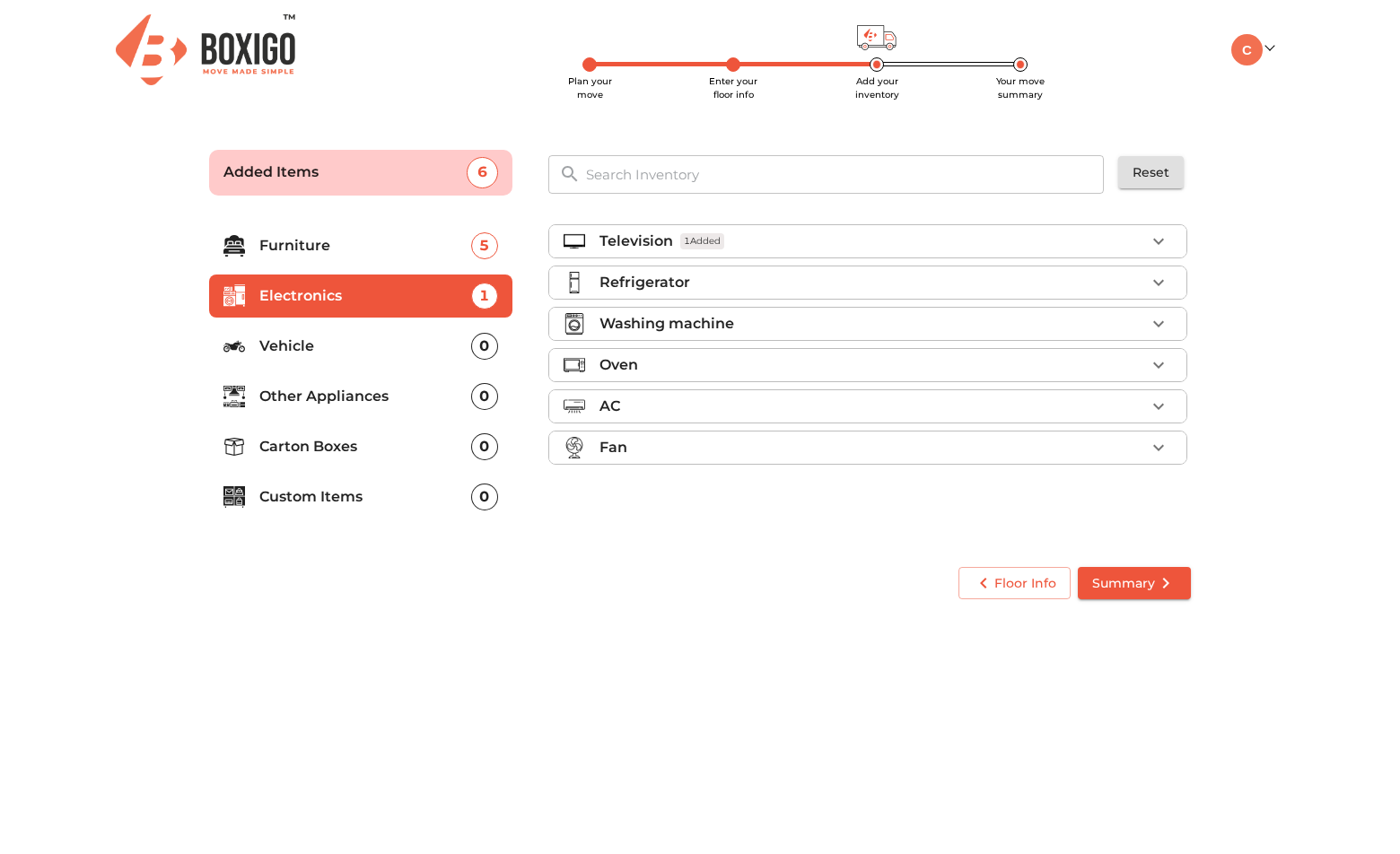
click at [1048, 294] on li "Refrigerator" at bounding box center [868, 283] width 637 height 33
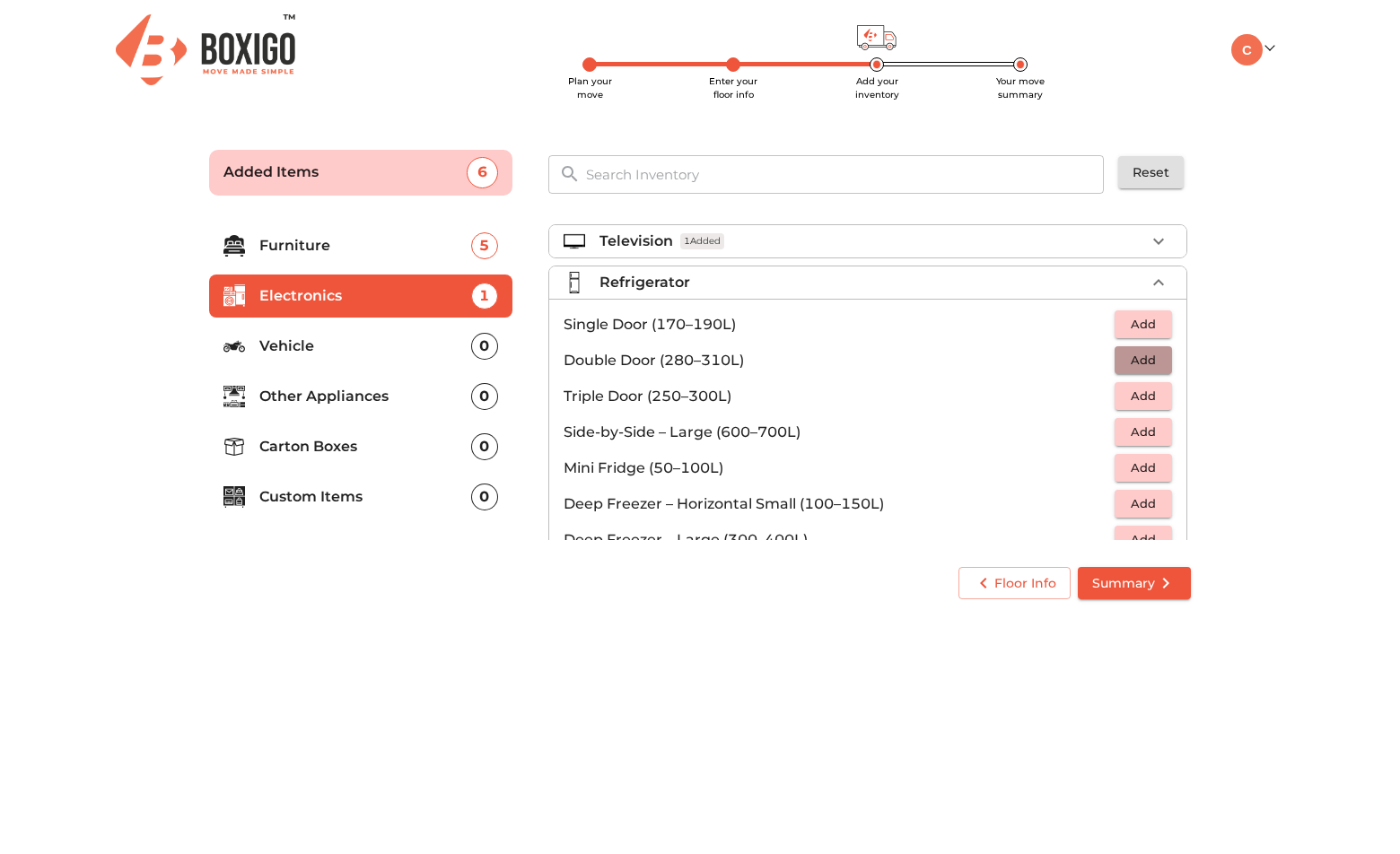
click at [1124, 356] on span "Add" at bounding box center [1143, 360] width 40 height 21
click at [1074, 284] on div "Refrigerator 1 Added" at bounding box center [872, 283] width 546 height 22
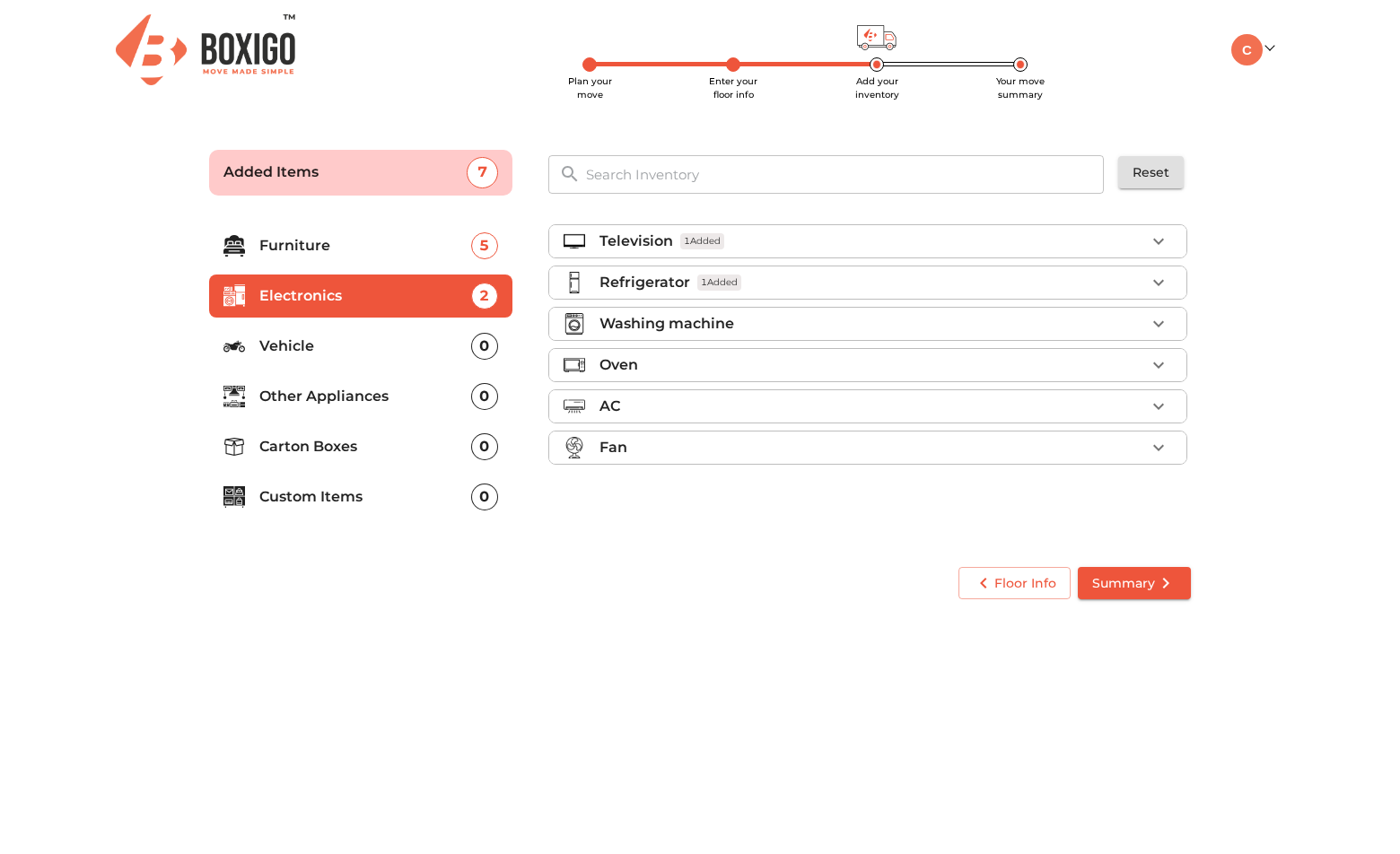
click at [1010, 372] on div "Oven" at bounding box center [872, 366] width 546 height 22
click at [1134, 441] on span "Add" at bounding box center [1143, 443] width 40 height 21
click at [1079, 355] on div "Oven 1 Added" at bounding box center [872, 366] width 546 height 22
click at [418, 345] on p "Vehicle" at bounding box center [365, 346] width 212 height 22
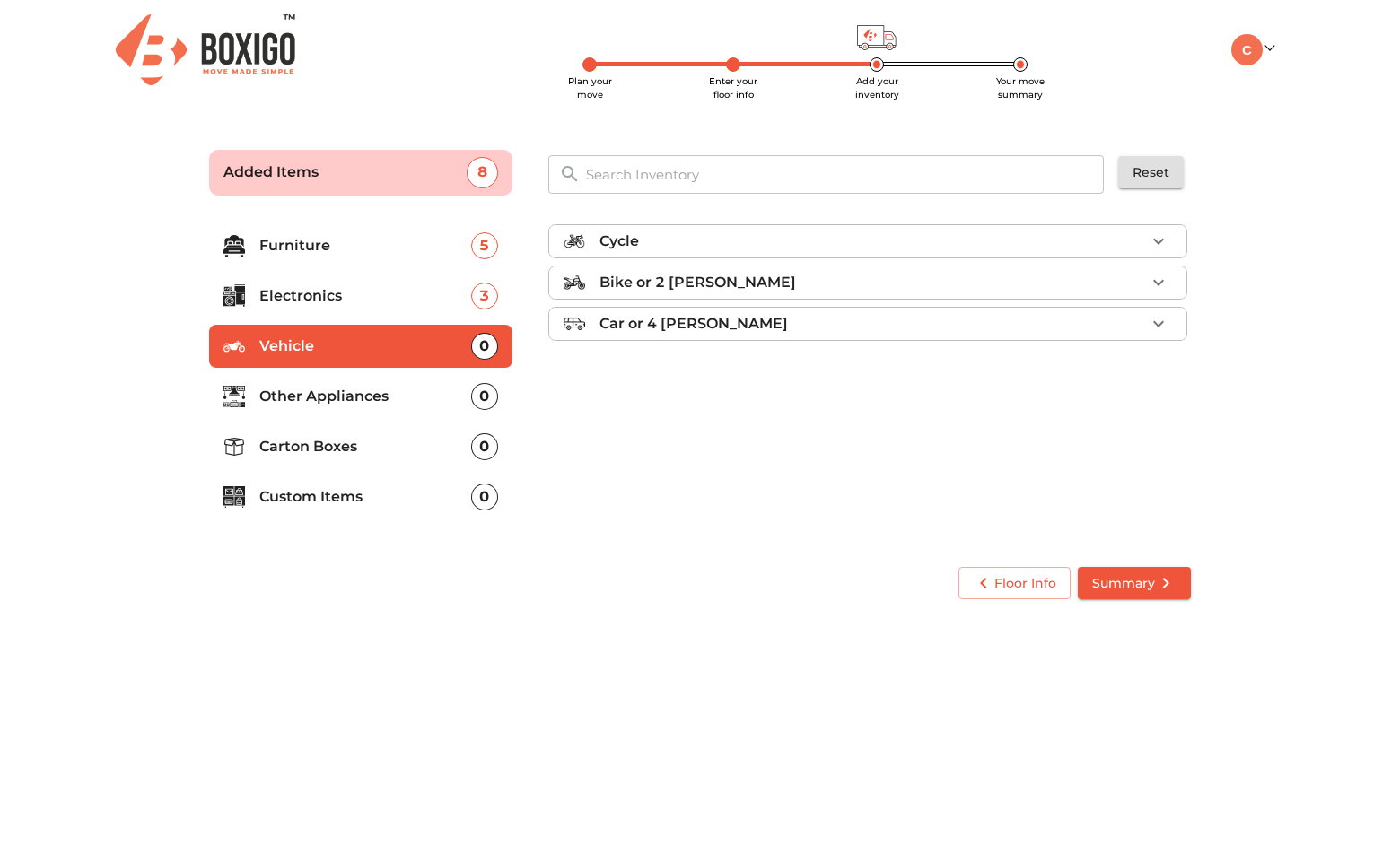
click at [346, 397] on p "Other Appliances" at bounding box center [365, 396] width 212 height 22
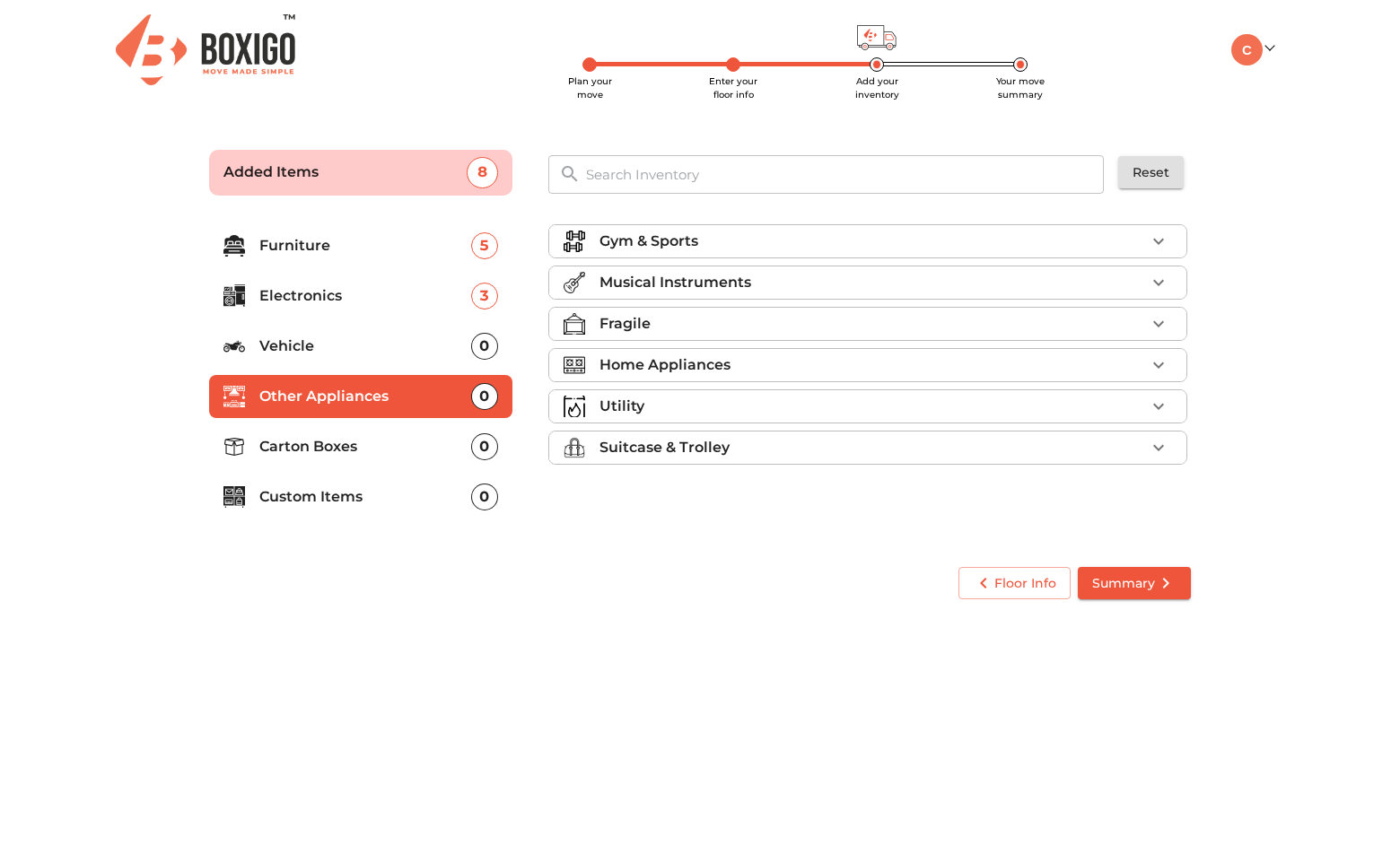
click at [838, 358] on div "Home Appliances" at bounding box center [872, 366] width 546 height 22
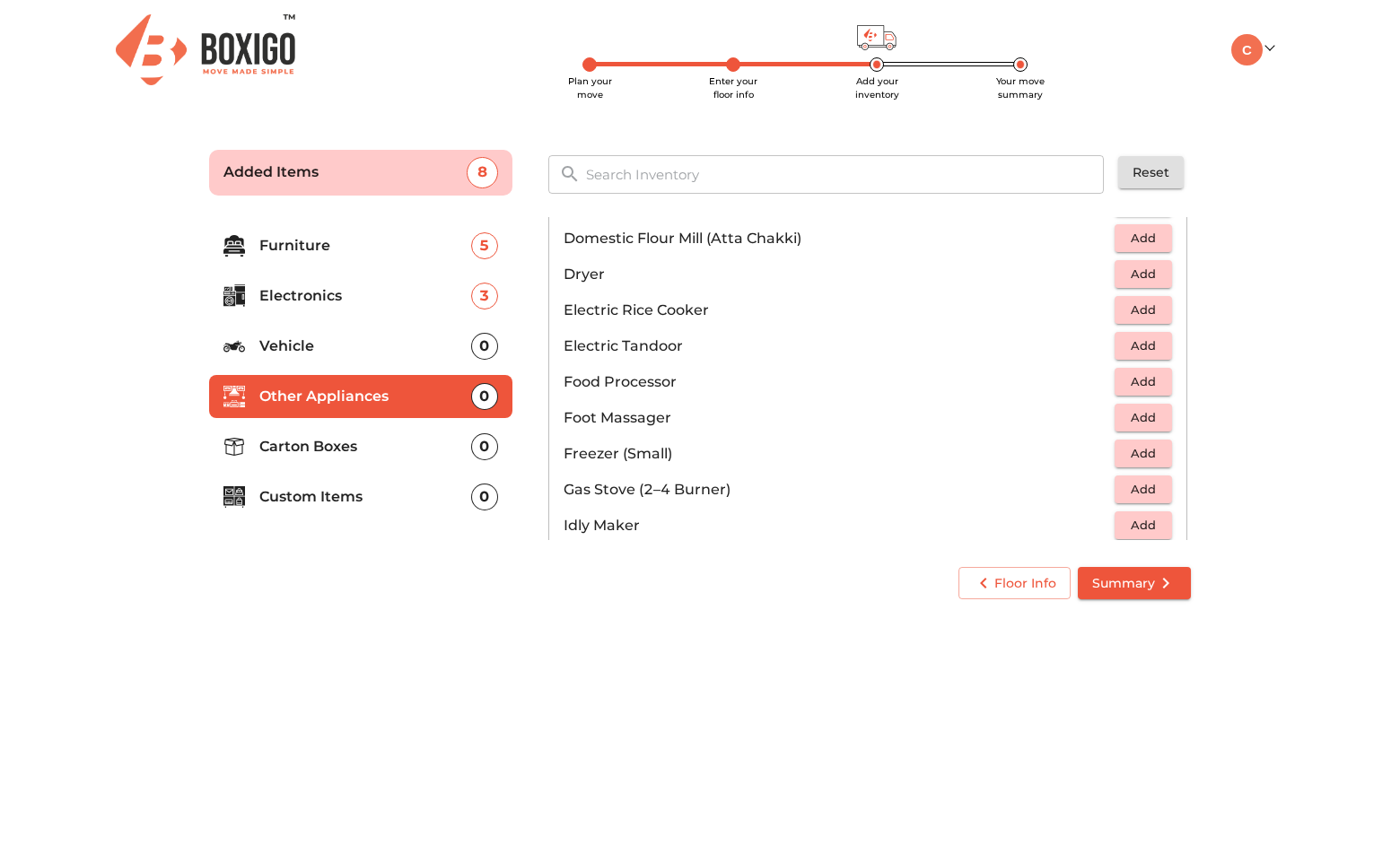
scroll to position [553, 0]
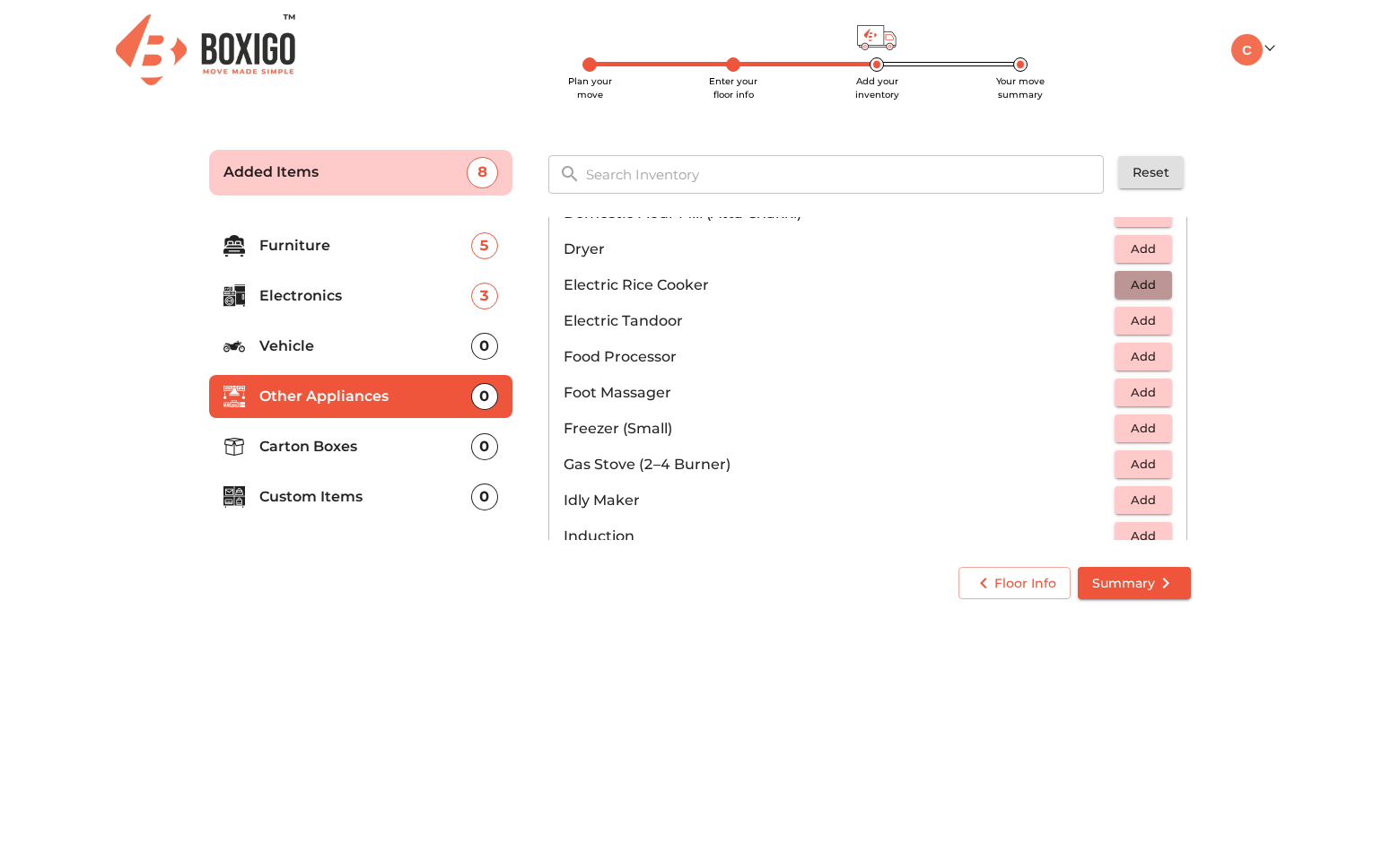
click at [1134, 277] on span "Add" at bounding box center [1143, 285] width 40 height 21
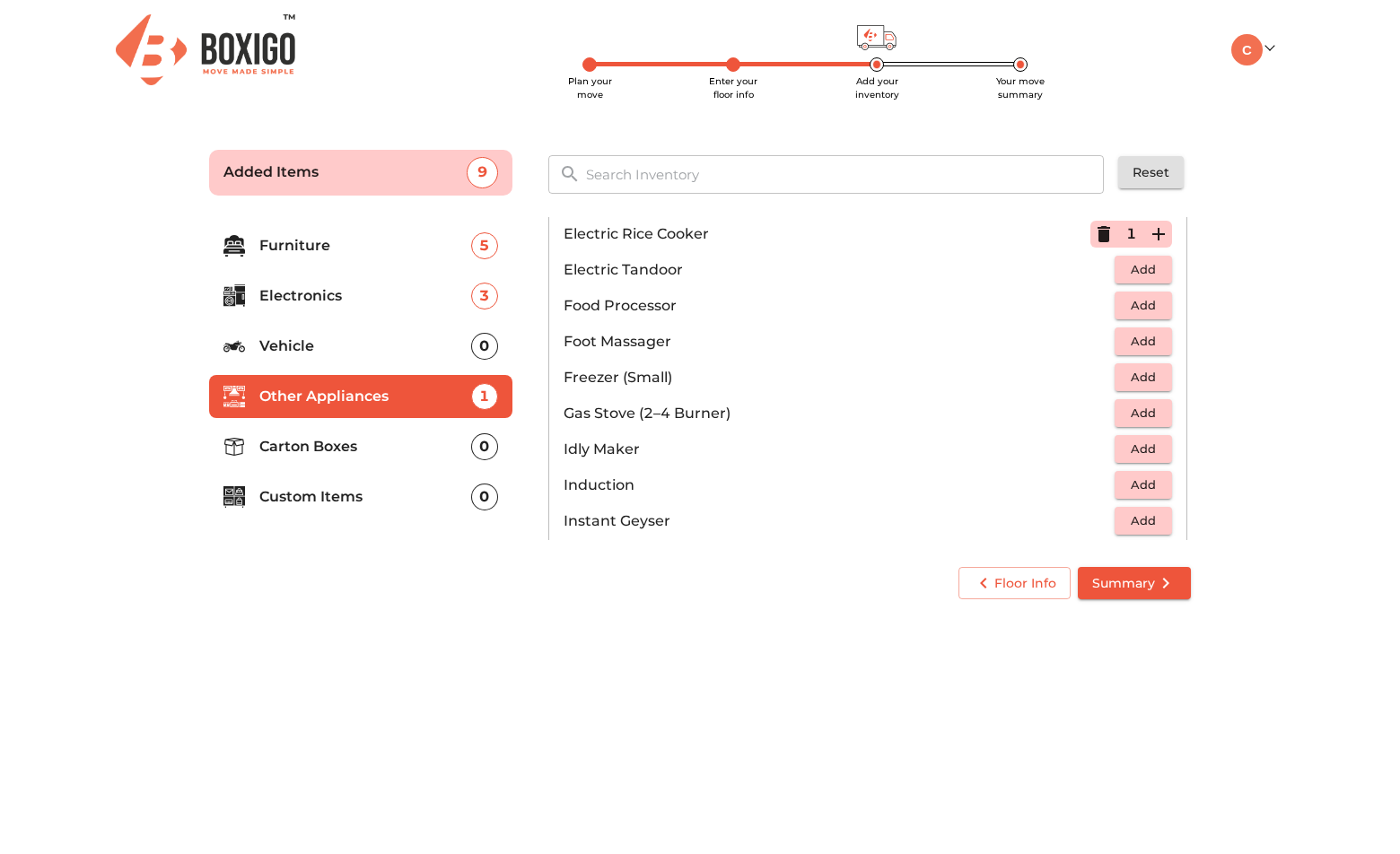
scroll to position [611, 0]
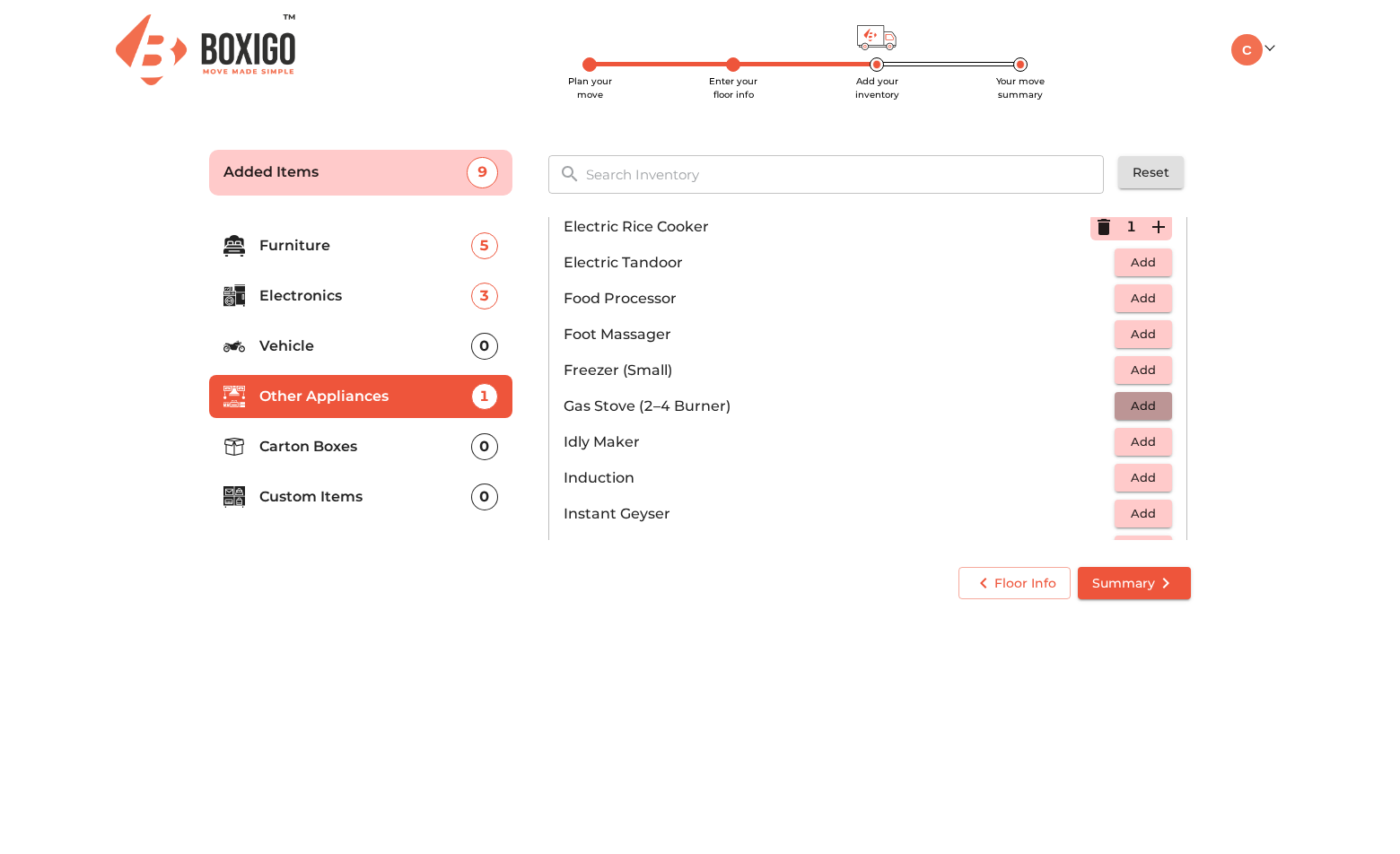
click at [1130, 399] on span "Add" at bounding box center [1143, 405] width 40 height 21
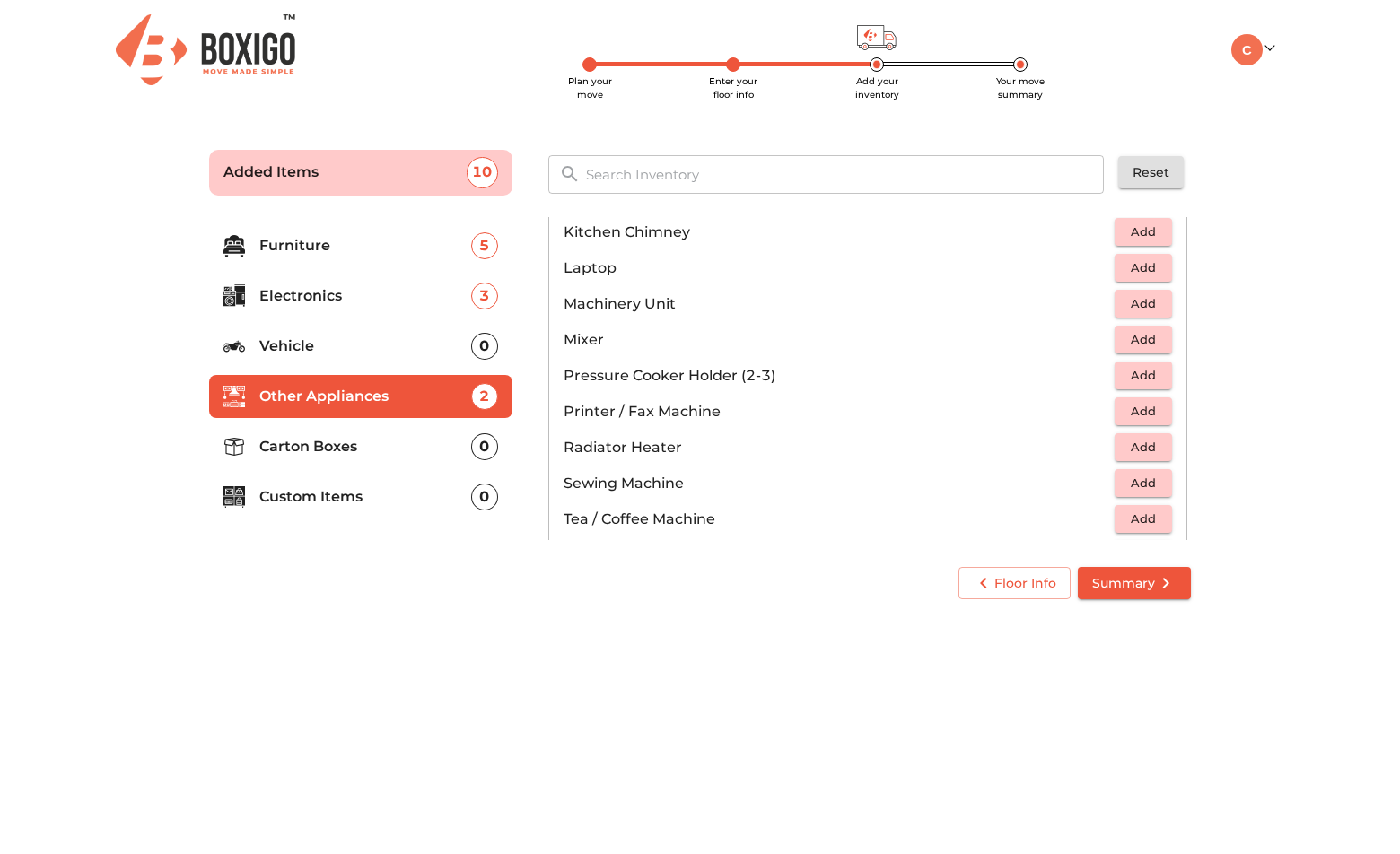
scroll to position [931, 0]
click at [1133, 375] on span "Add" at bounding box center [1143, 373] width 40 height 21
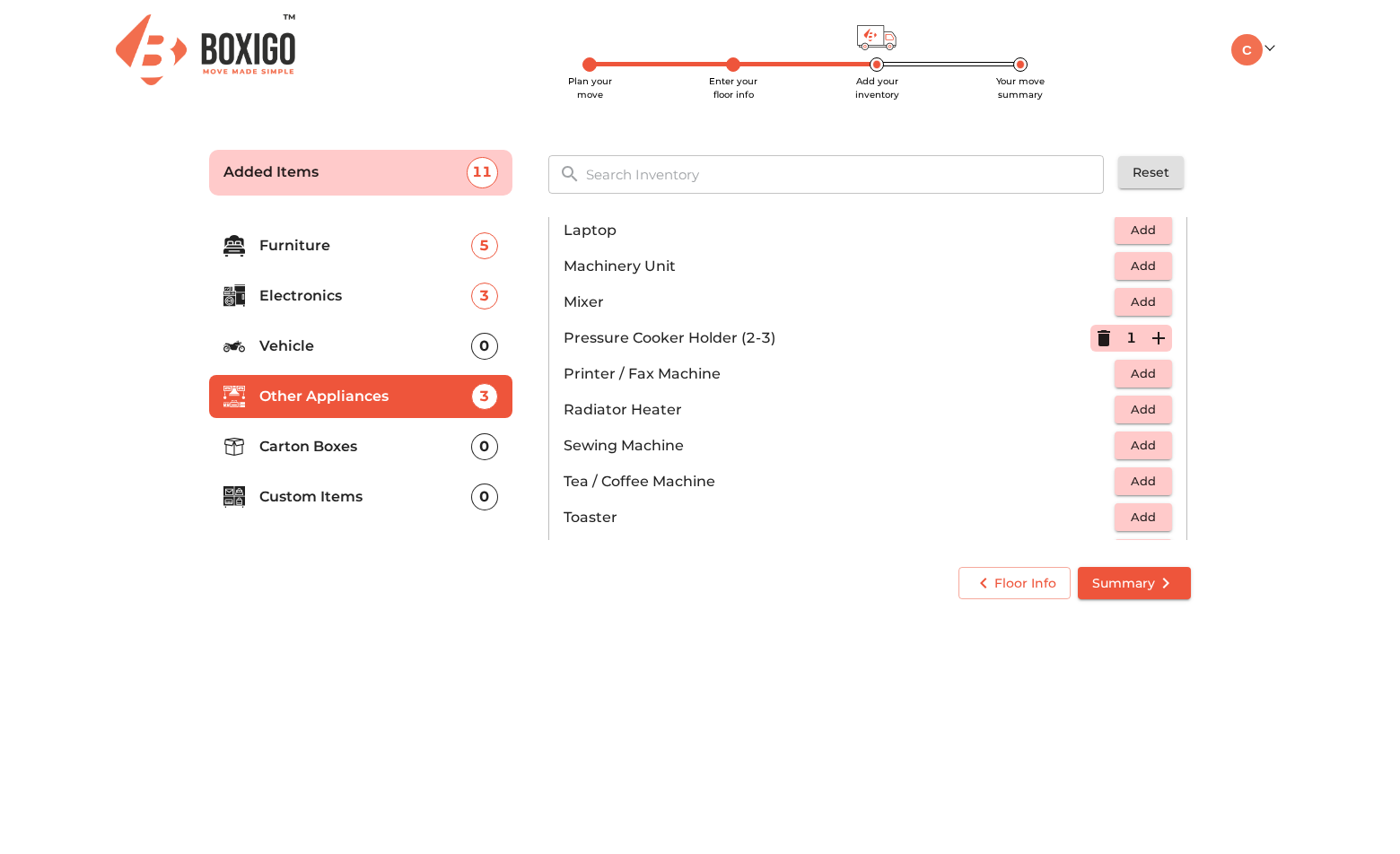
scroll to position [952, 0]
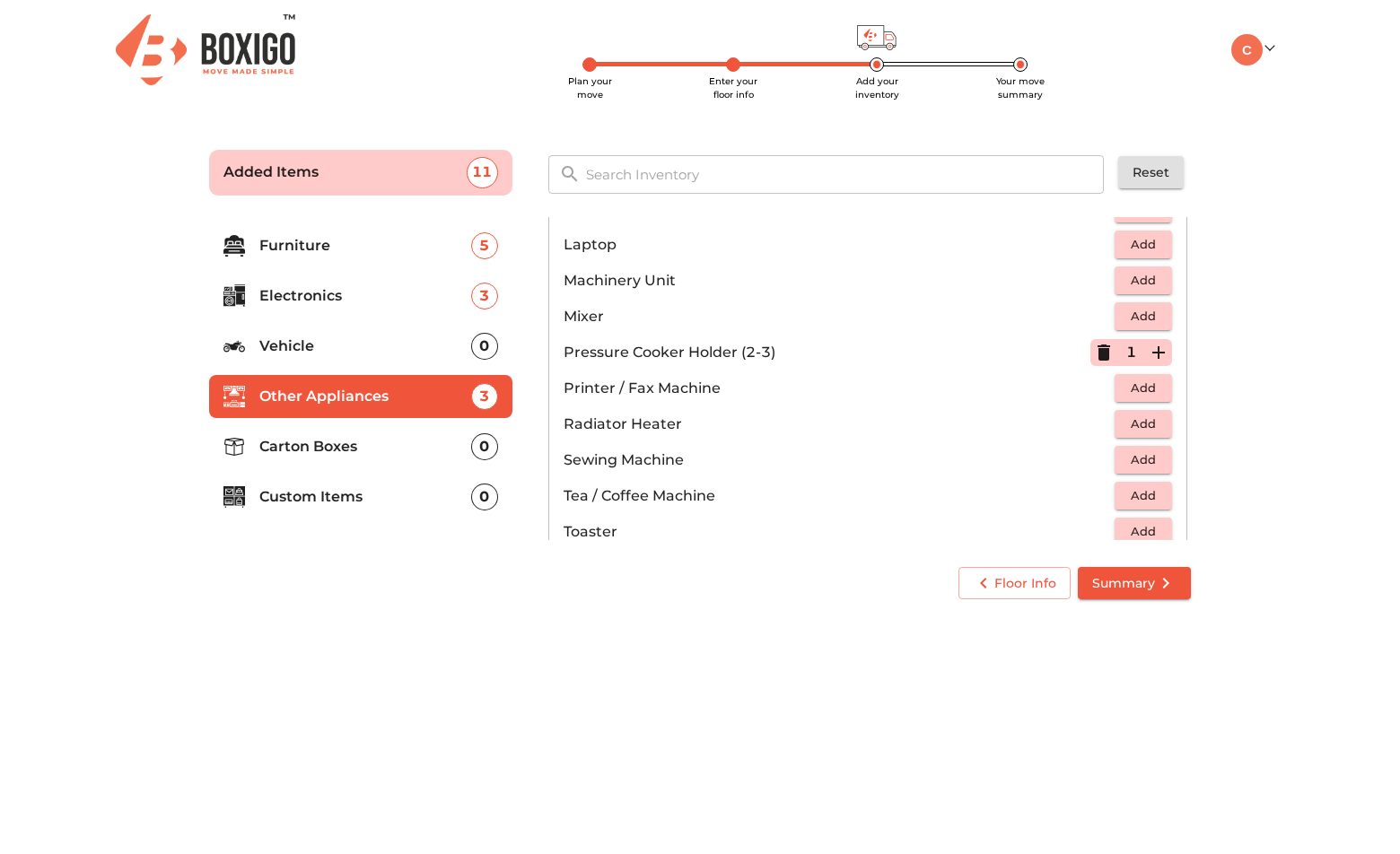
click at [1116, 304] on button "Add" at bounding box center [1143, 316] width 57 height 28
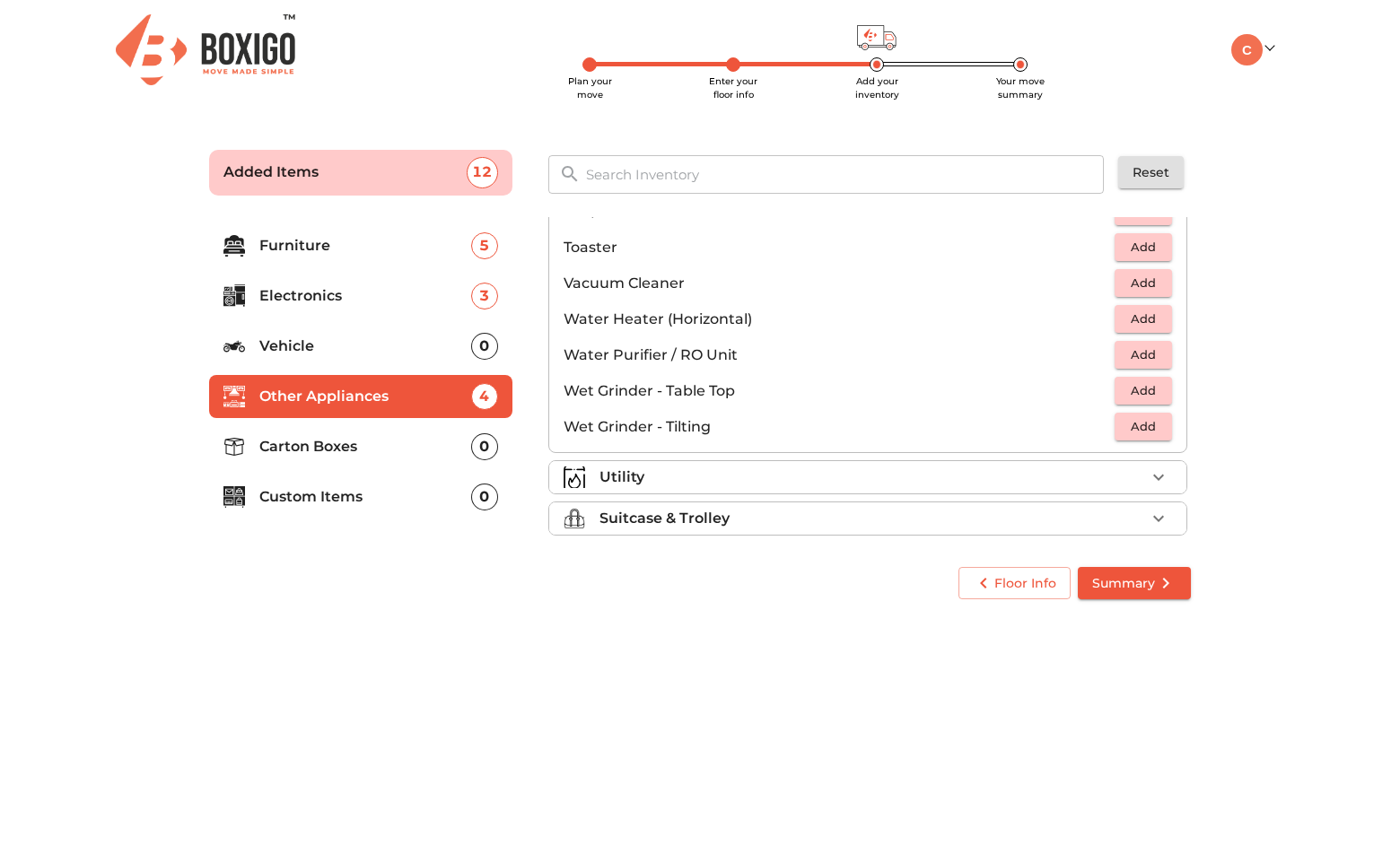
scroll to position [1246, 0]
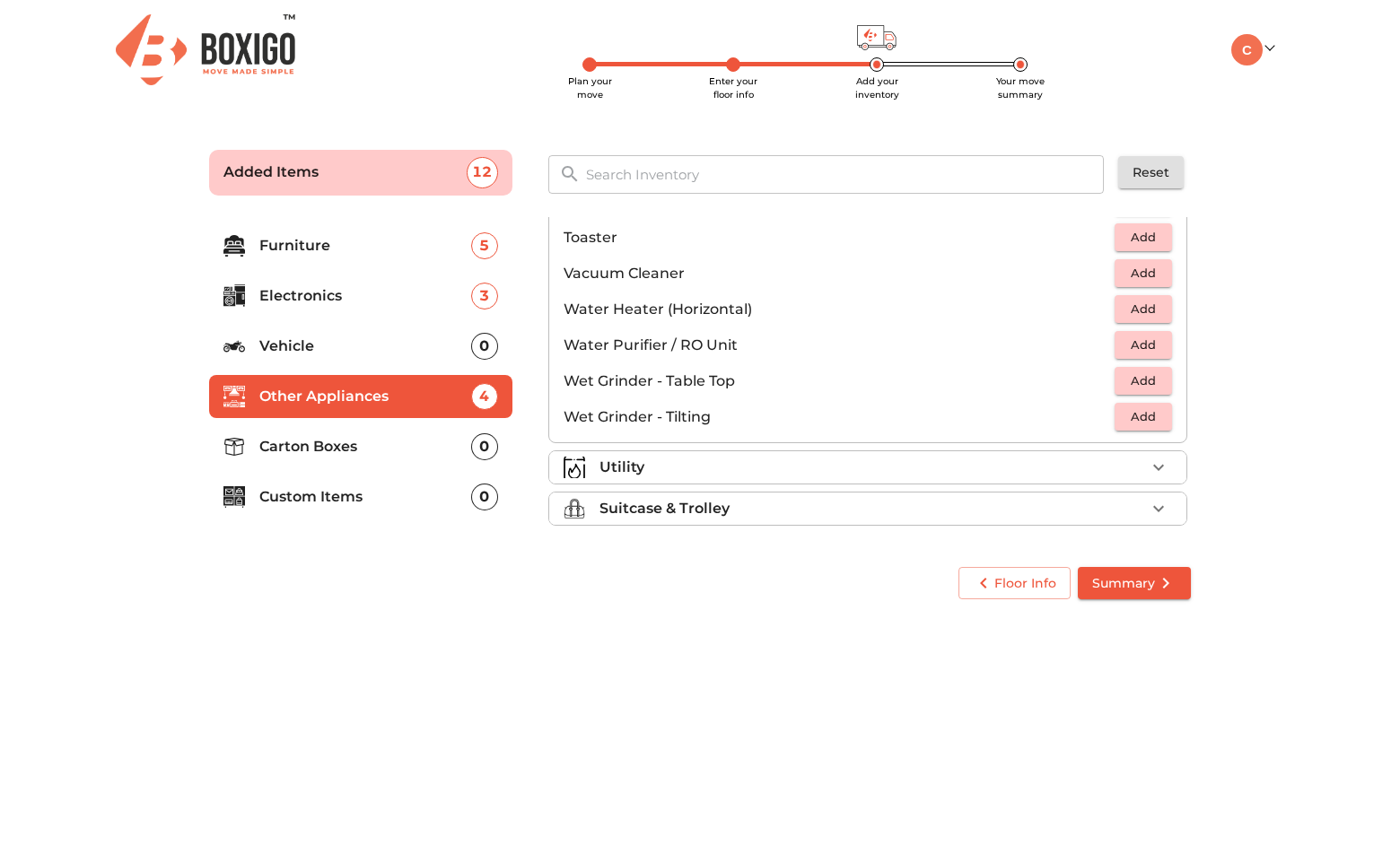
click at [1107, 458] on div "Utility" at bounding box center [872, 468] width 546 height 22
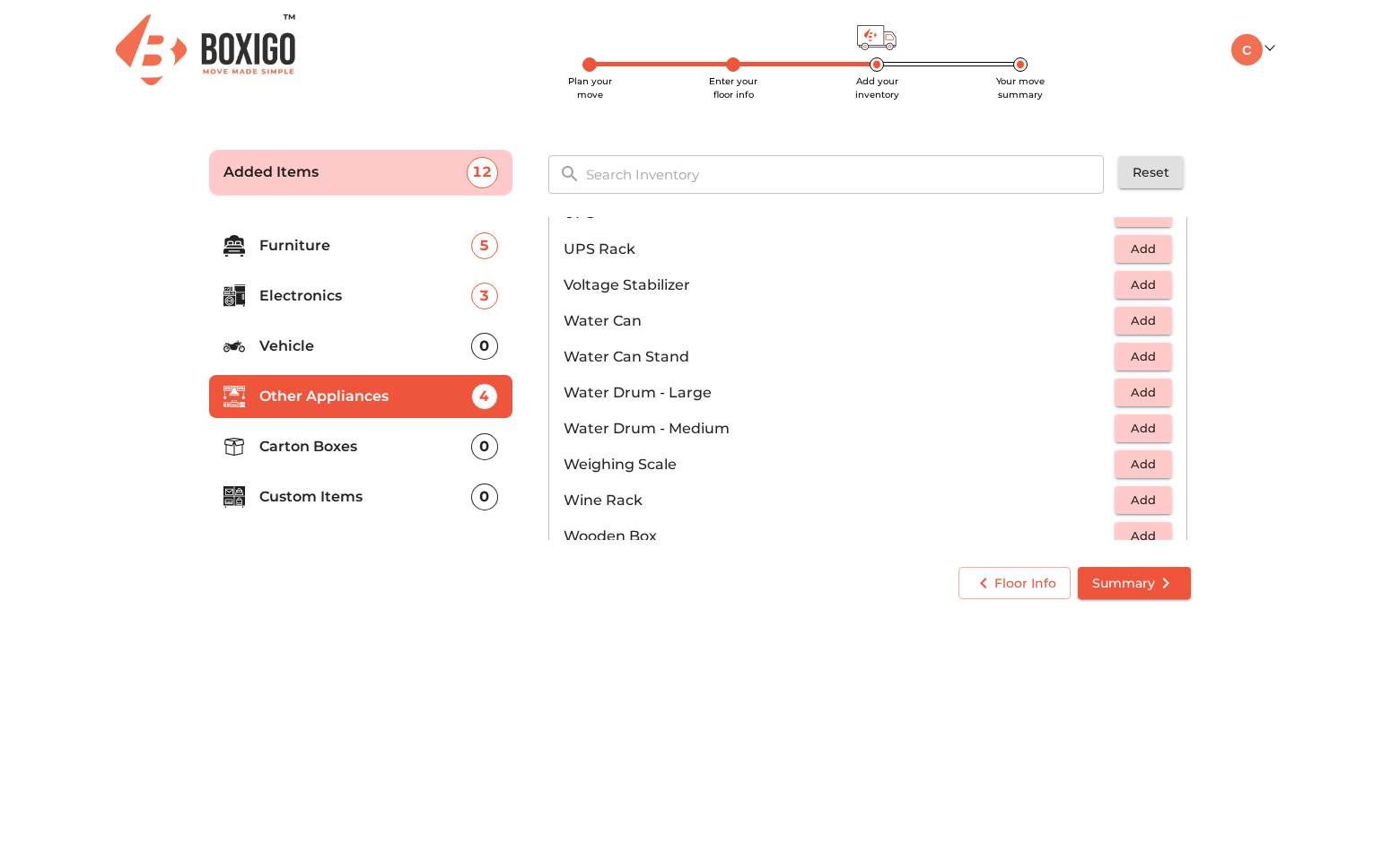
scroll to position [1259, 0]
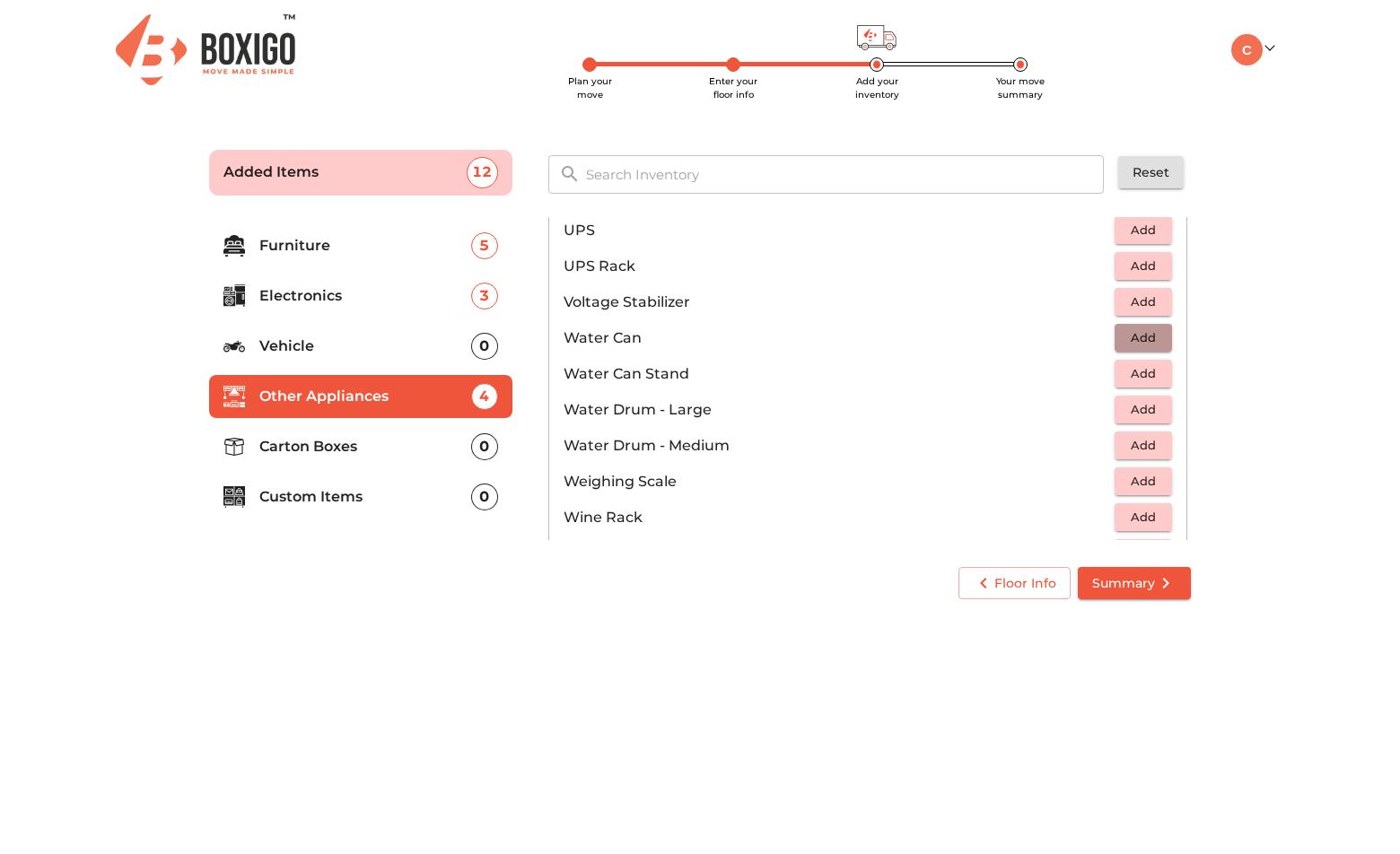
click at [1123, 331] on span "Add" at bounding box center [1143, 337] width 40 height 21
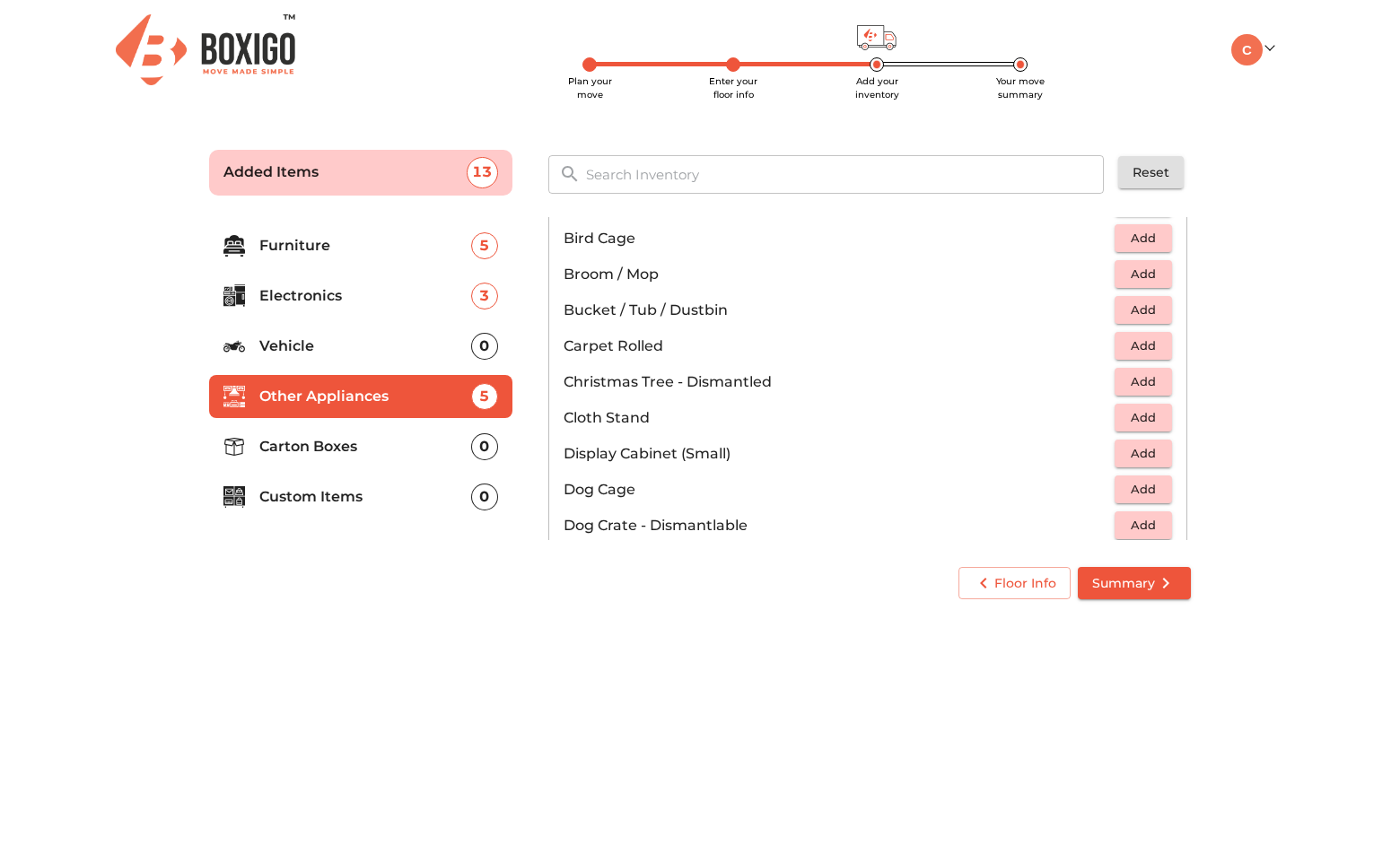
scroll to position [364, 0]
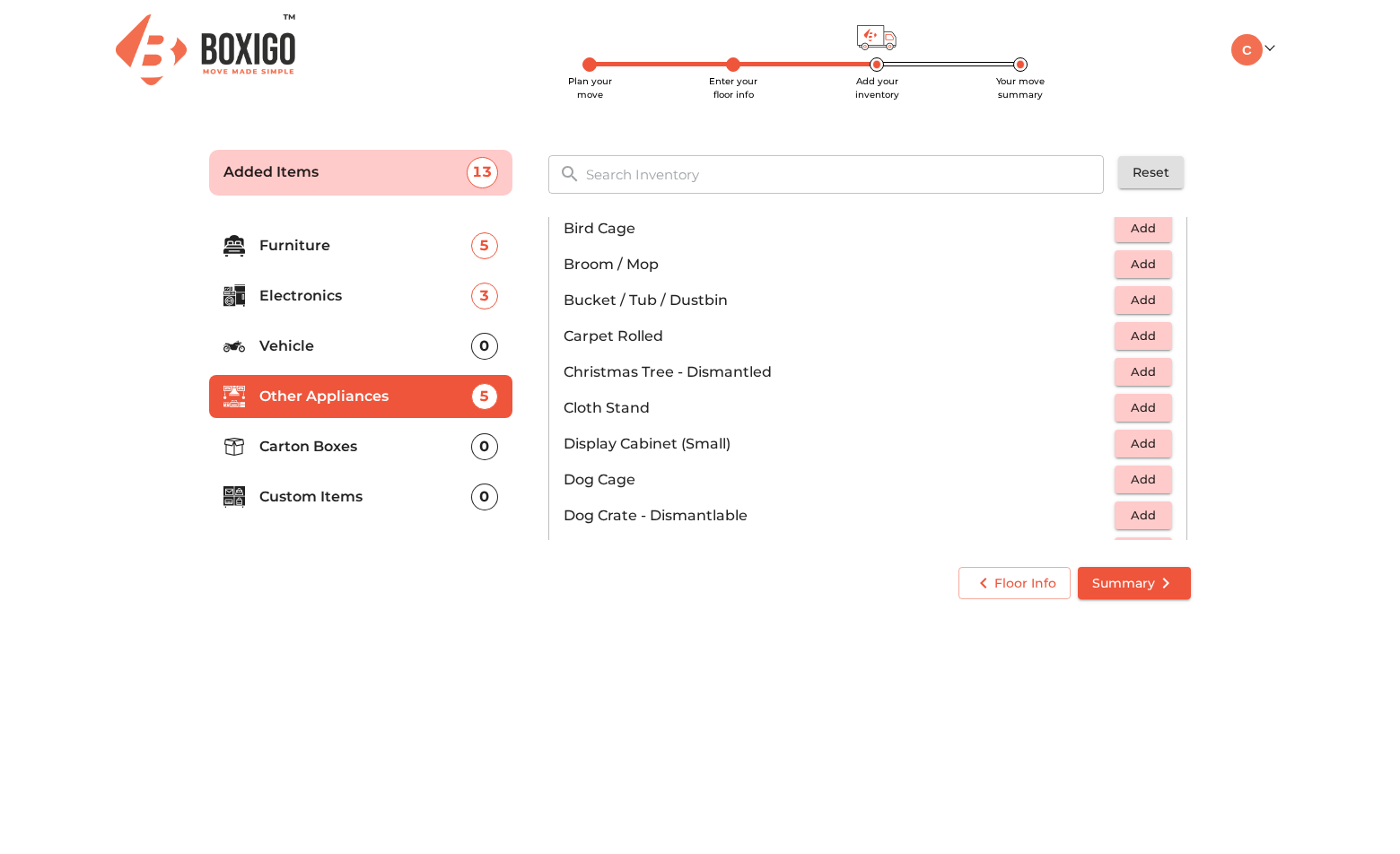
click at [1138, 297] on span "Add" at bounding box center [1143, 299] width 40 height 21
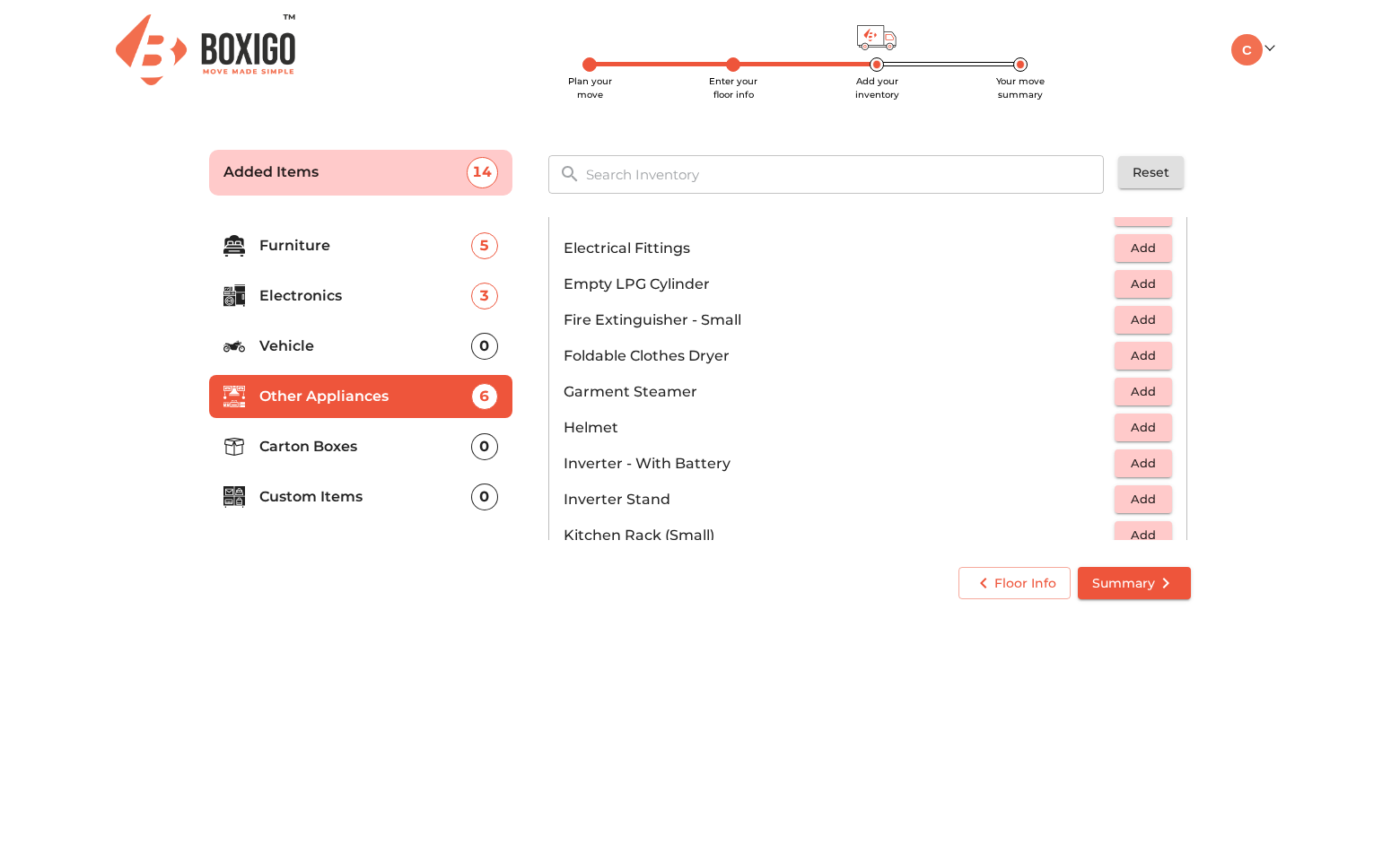
scroll to position [710, 0]
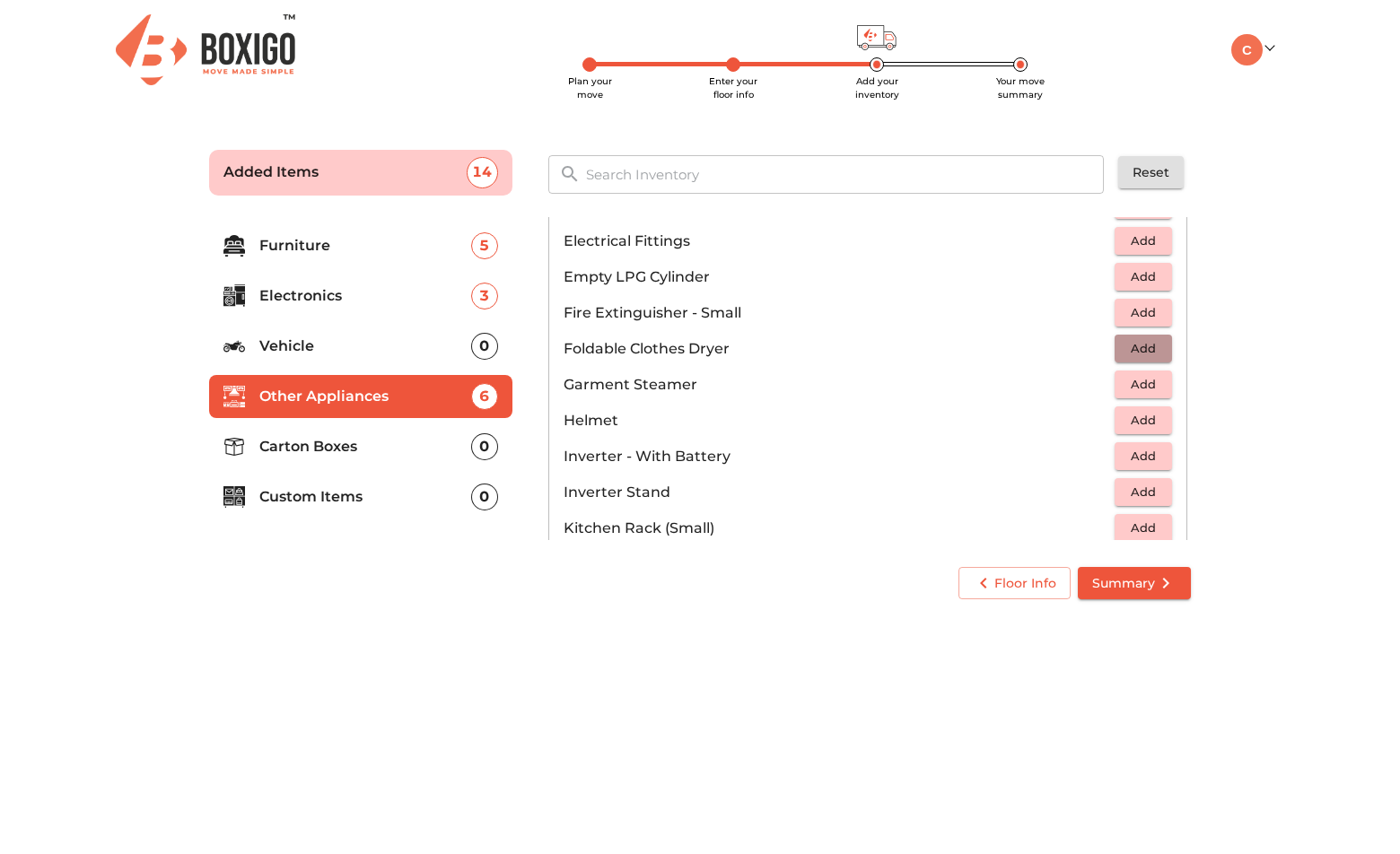
click at [1127, 350] on span "Add" at bounding box center [1143, 348] width 40 height 21
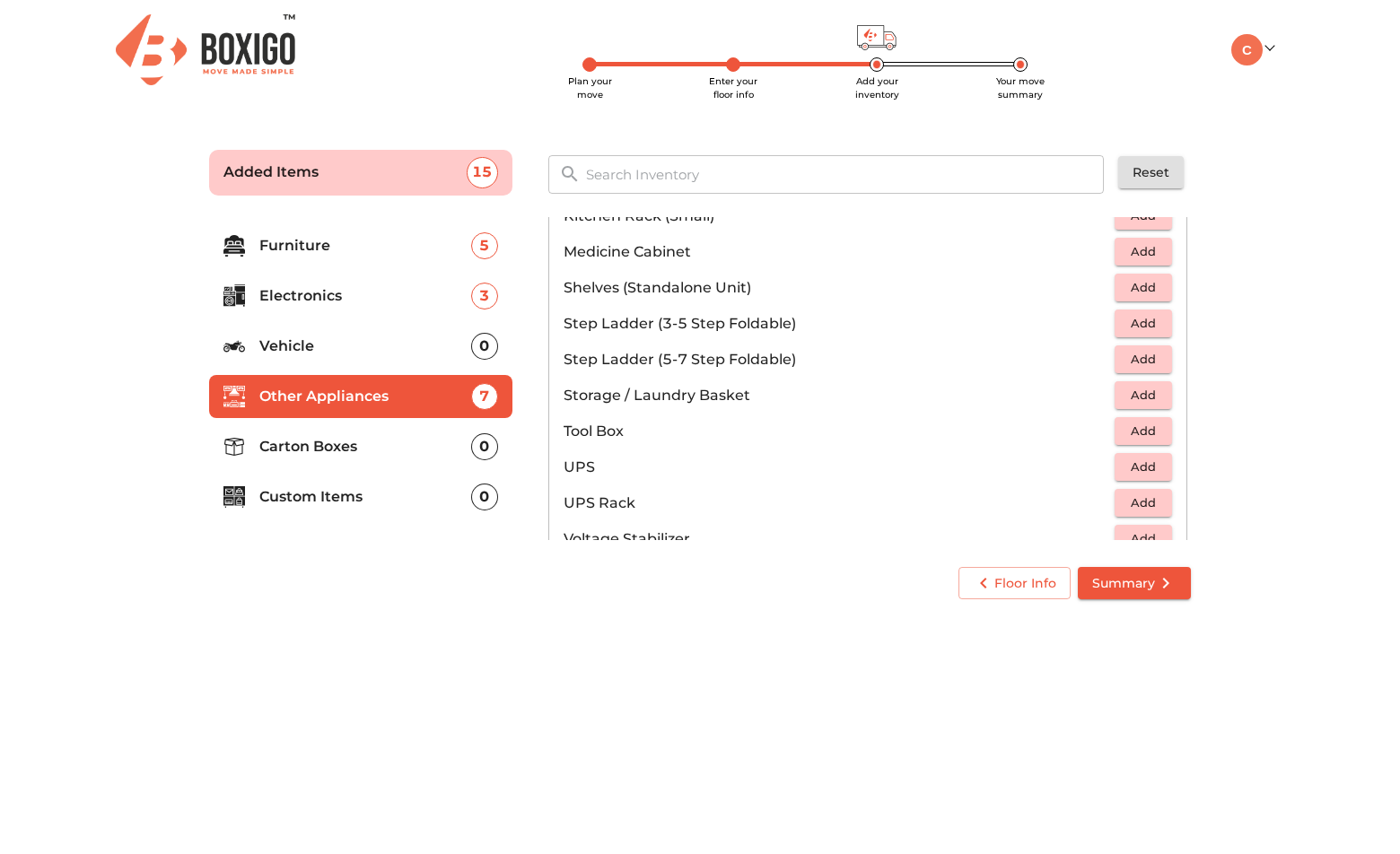
scroll to position [1026, 0]
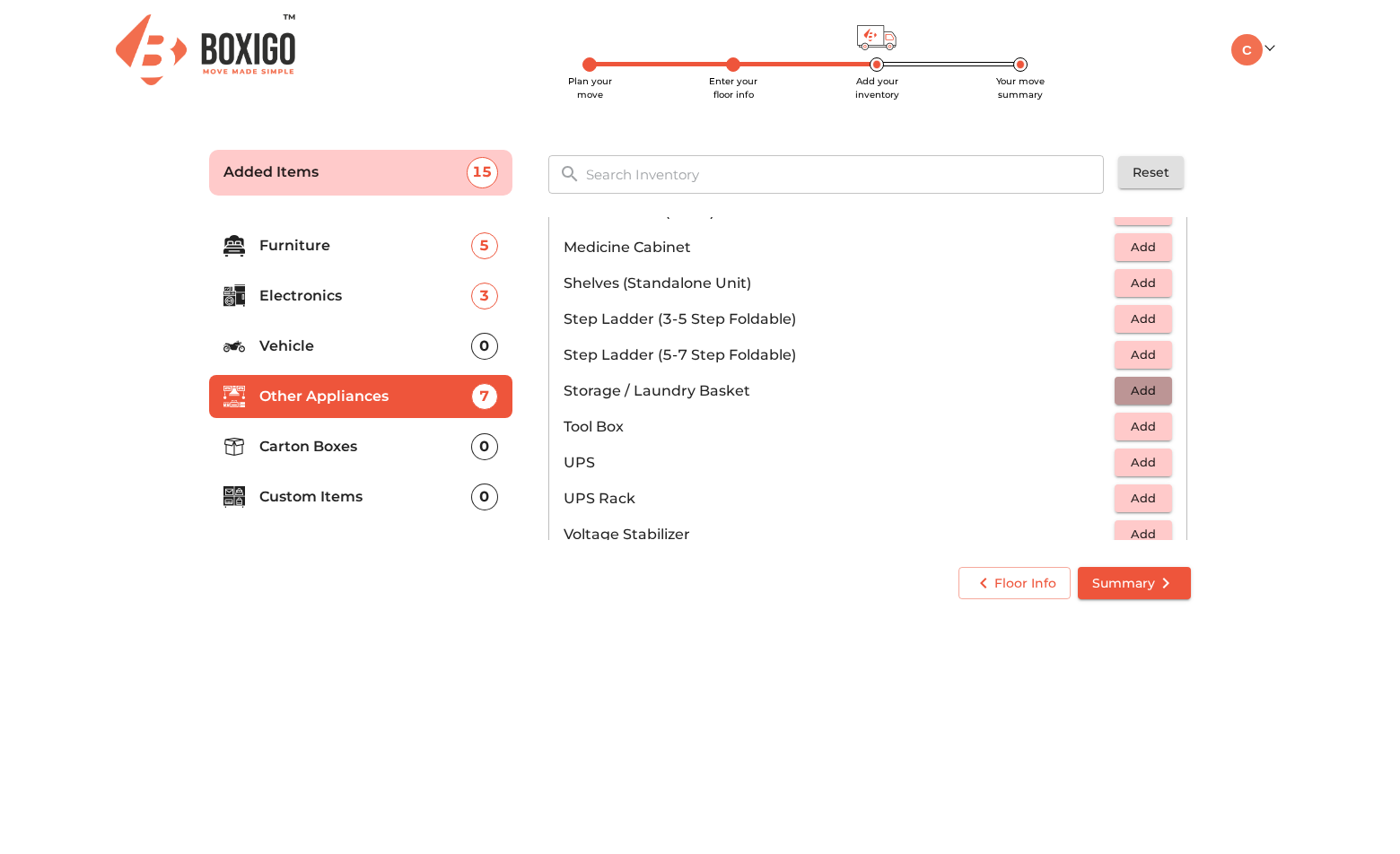
click at [1133, 395] on span "Add" at bounding box center [1143, 390] width 40 height 21
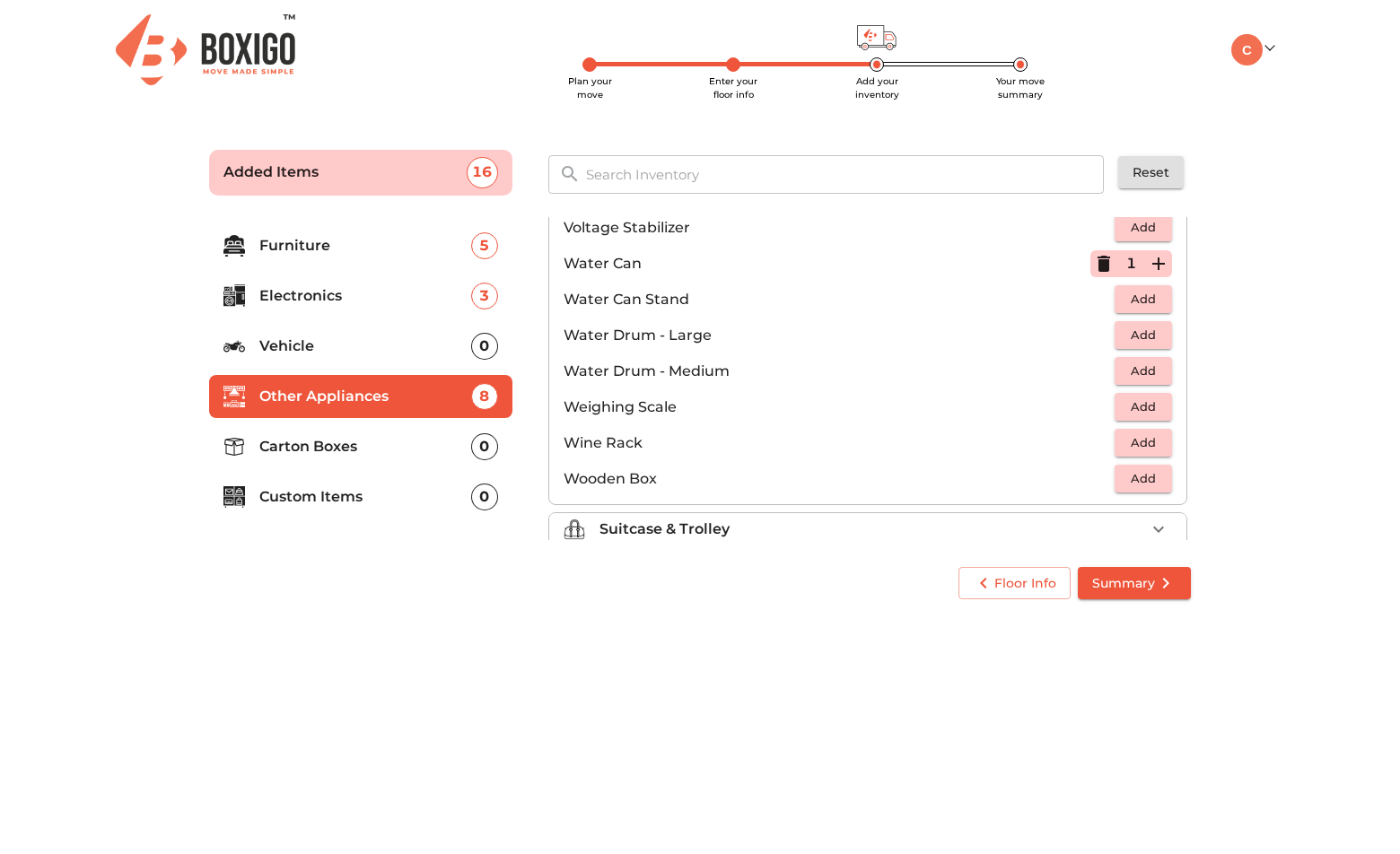
scroll to position [1354, 0]
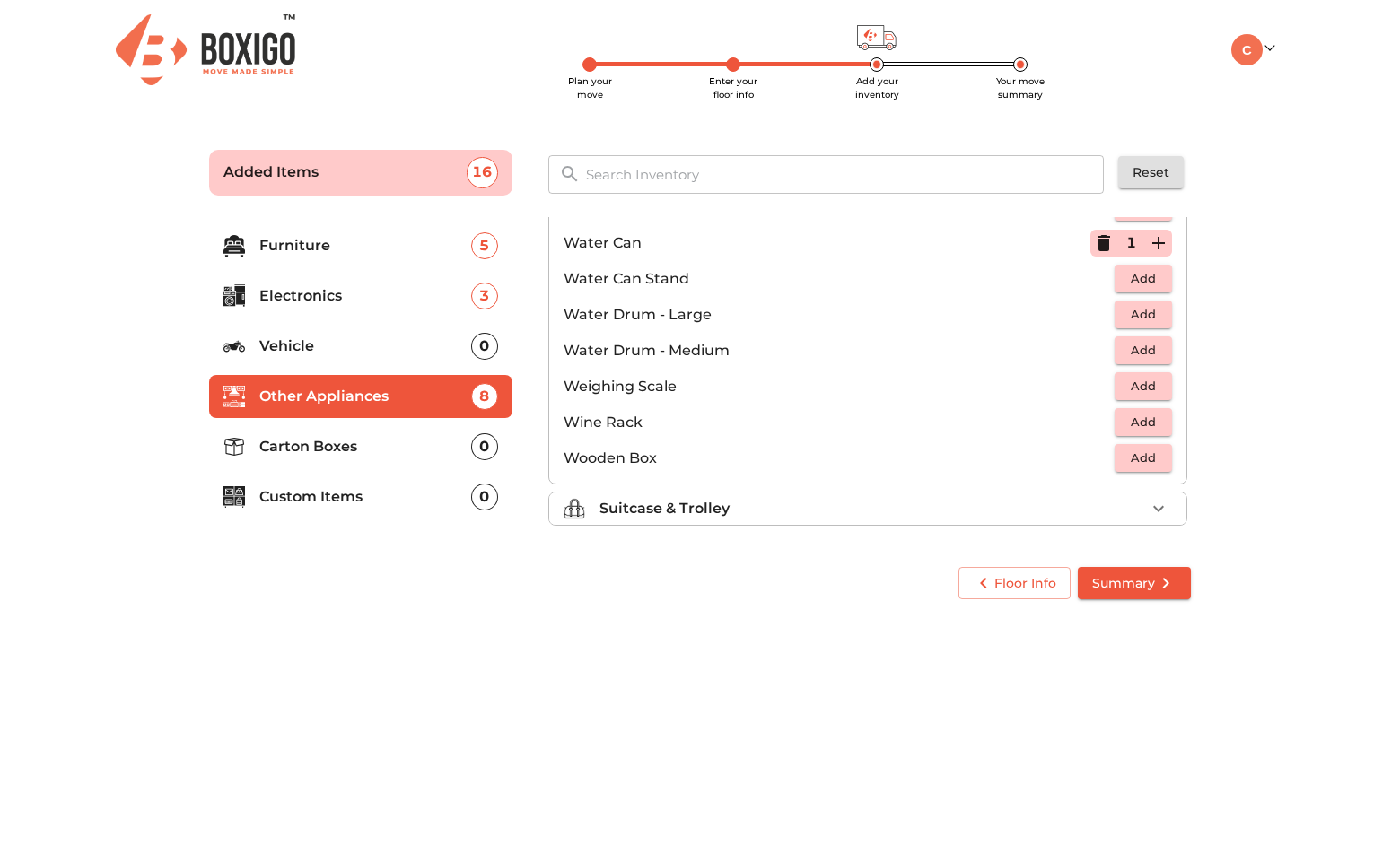
click at [1090, 498] on div "Suitcase & Trolley" at bounding box center [872, 509] width 546 height 22
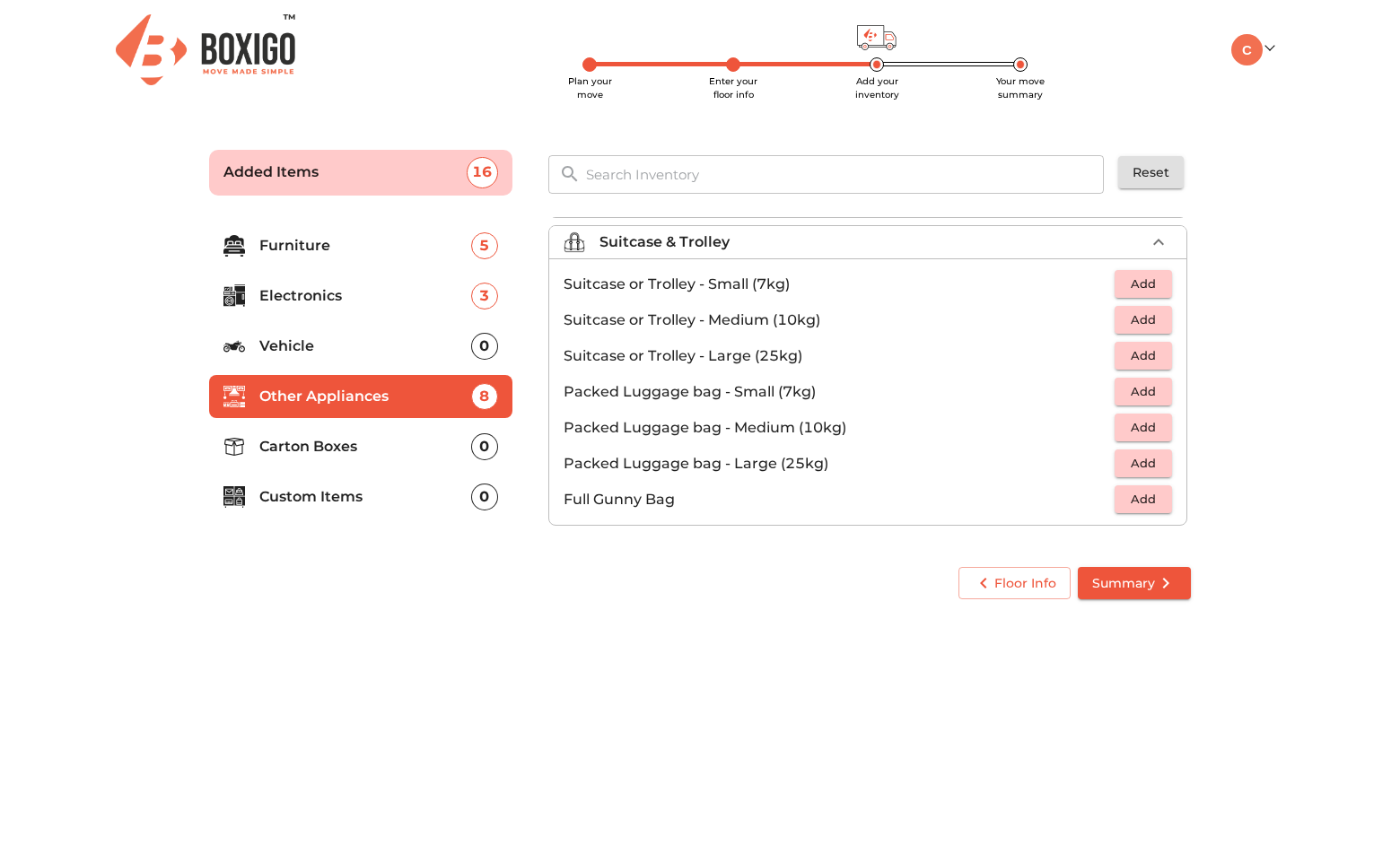
scroll to position [206, 0]
click at [1123, 351] on span "Add" at bounding box center [1143, 355] width 40 height 21
click at [1132, 285] on span "Add" at bounding box center [1143, 284] width 40 height 21
click at [403, 449] on p "Carton Boxes" at bounding box center [365, 447] width 212 height 22
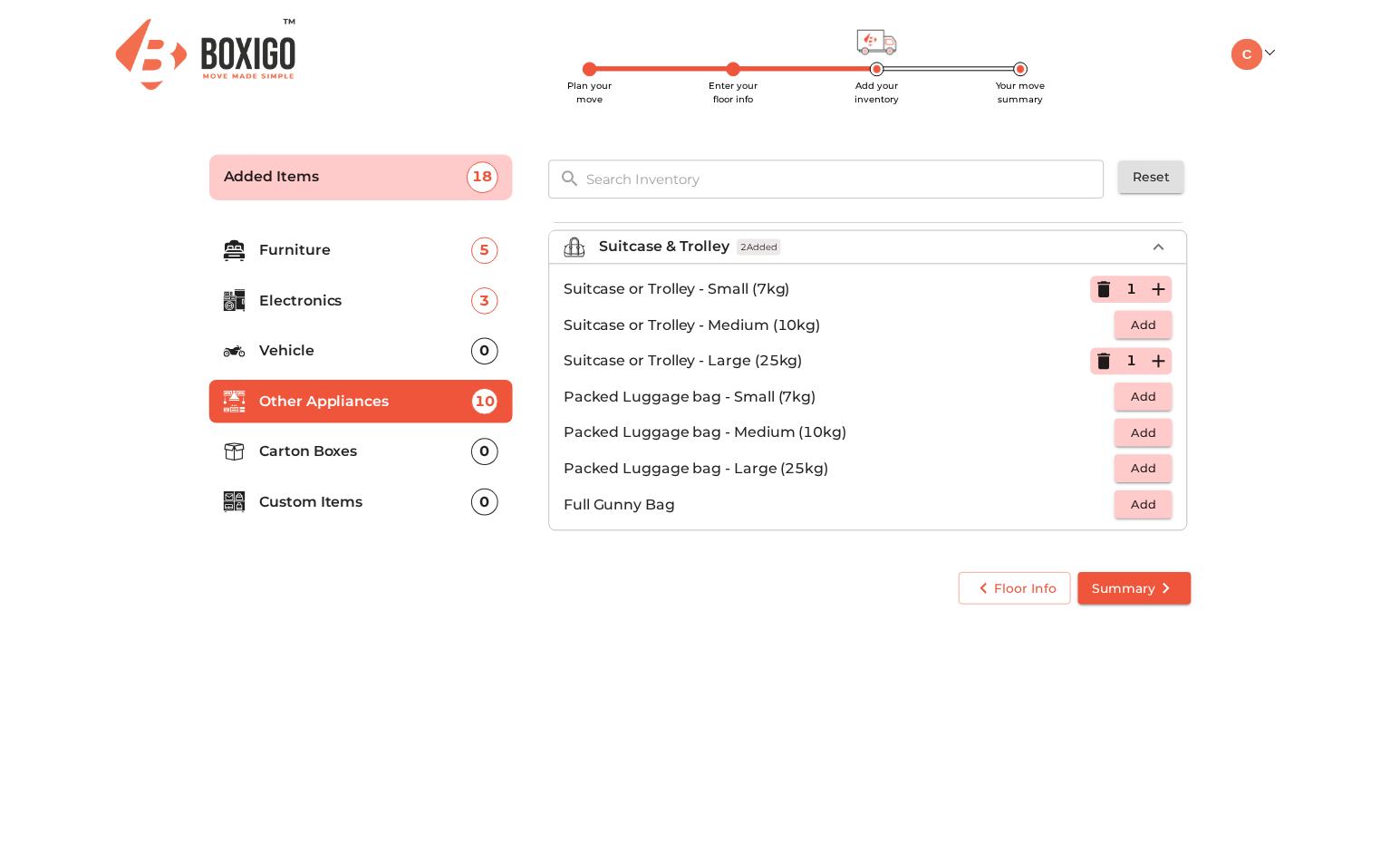
scroll to position [0, 0]
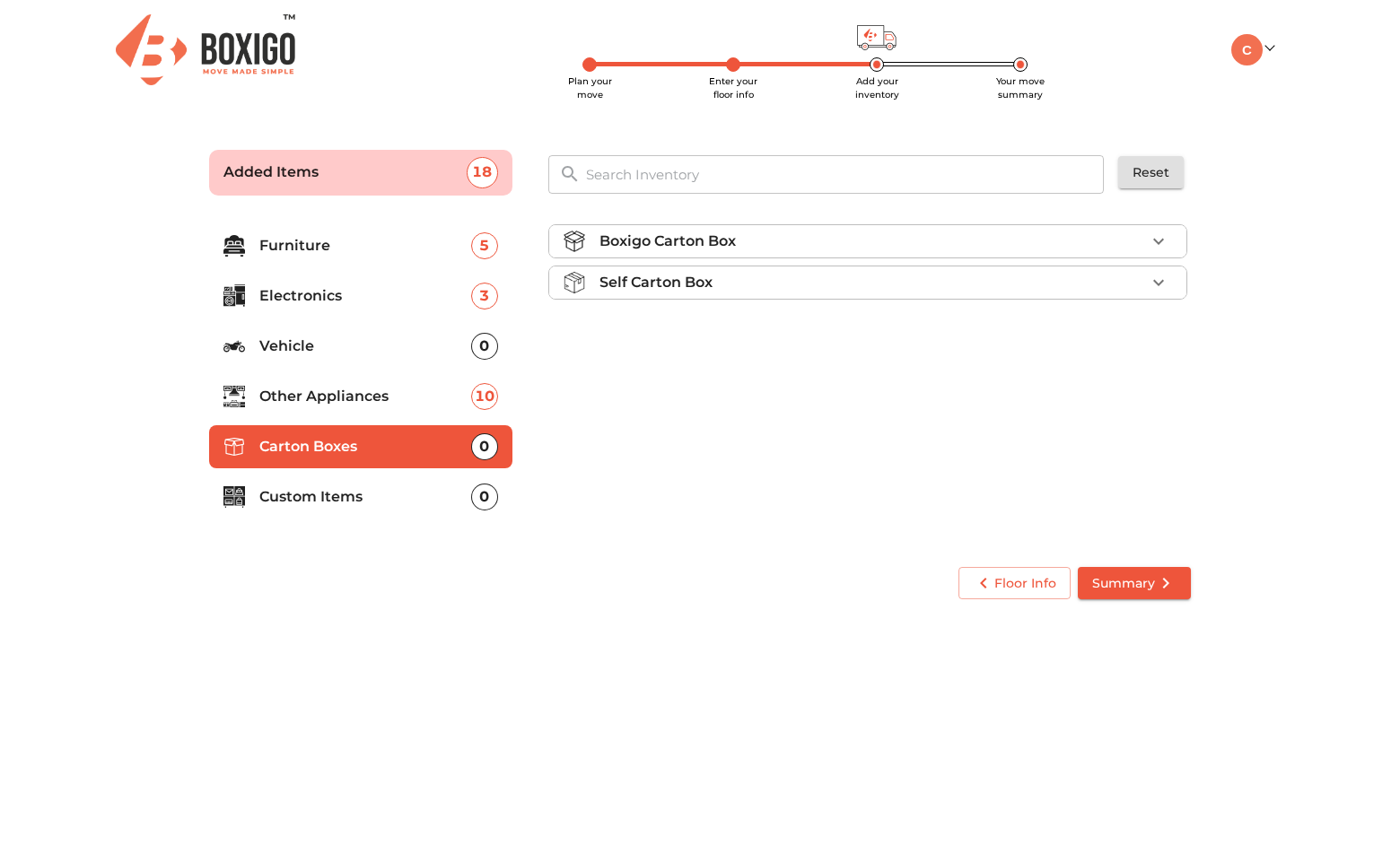
click at [892, 253] on li "Boxigo Carton Box" at bounding box center [868, 241] width 637 height 33
click at [923, 245] on div "Boxigo Carton Box" at bounding box center [872, 241] width 546 height 22
click at [920, 276] on div "Self Carton Box" at bounding box center [872, 283] width 546 height 22
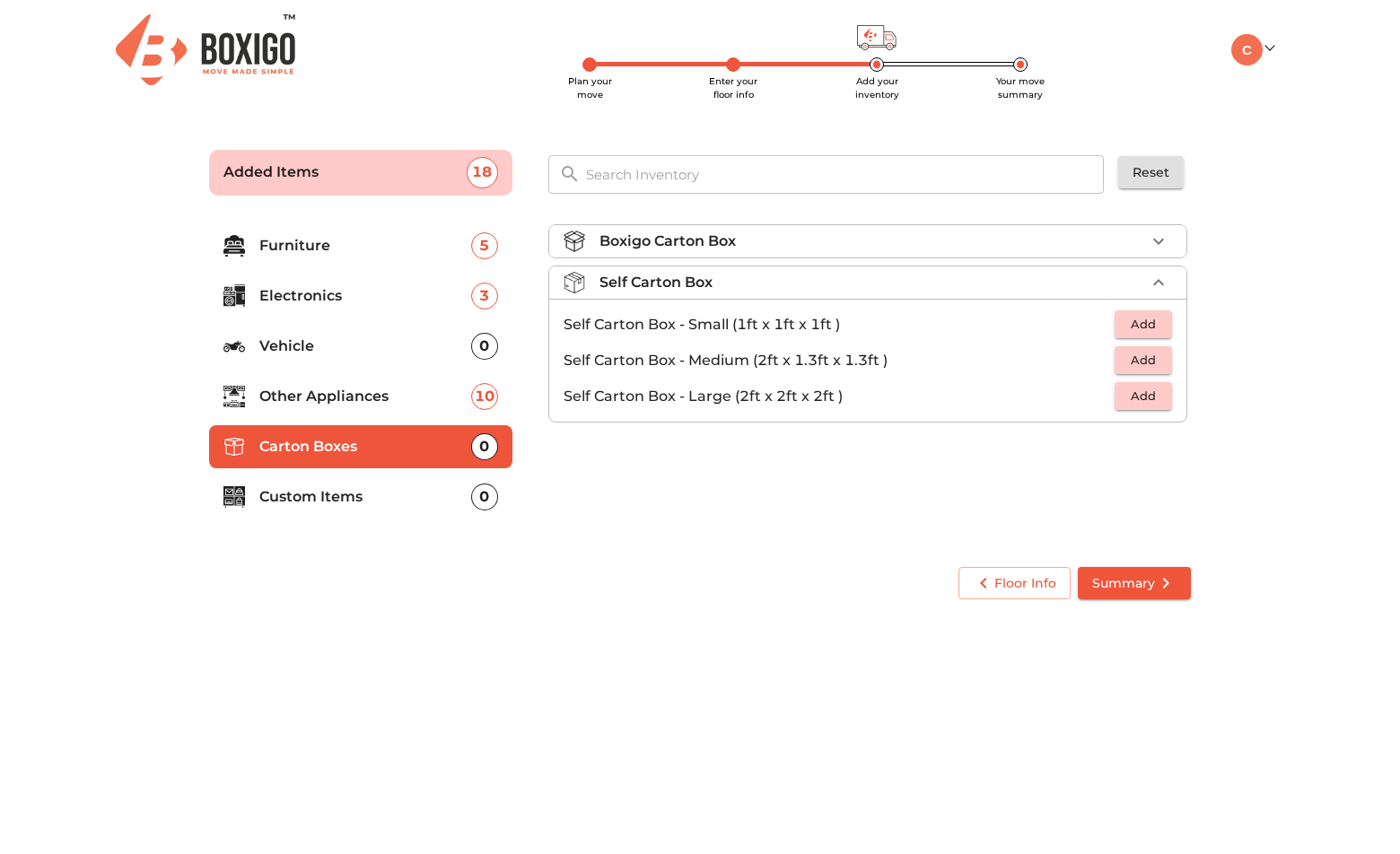
click at [920, 276] on div "Self Carton Box" at bounding box center [872, 283] width 546 height 22
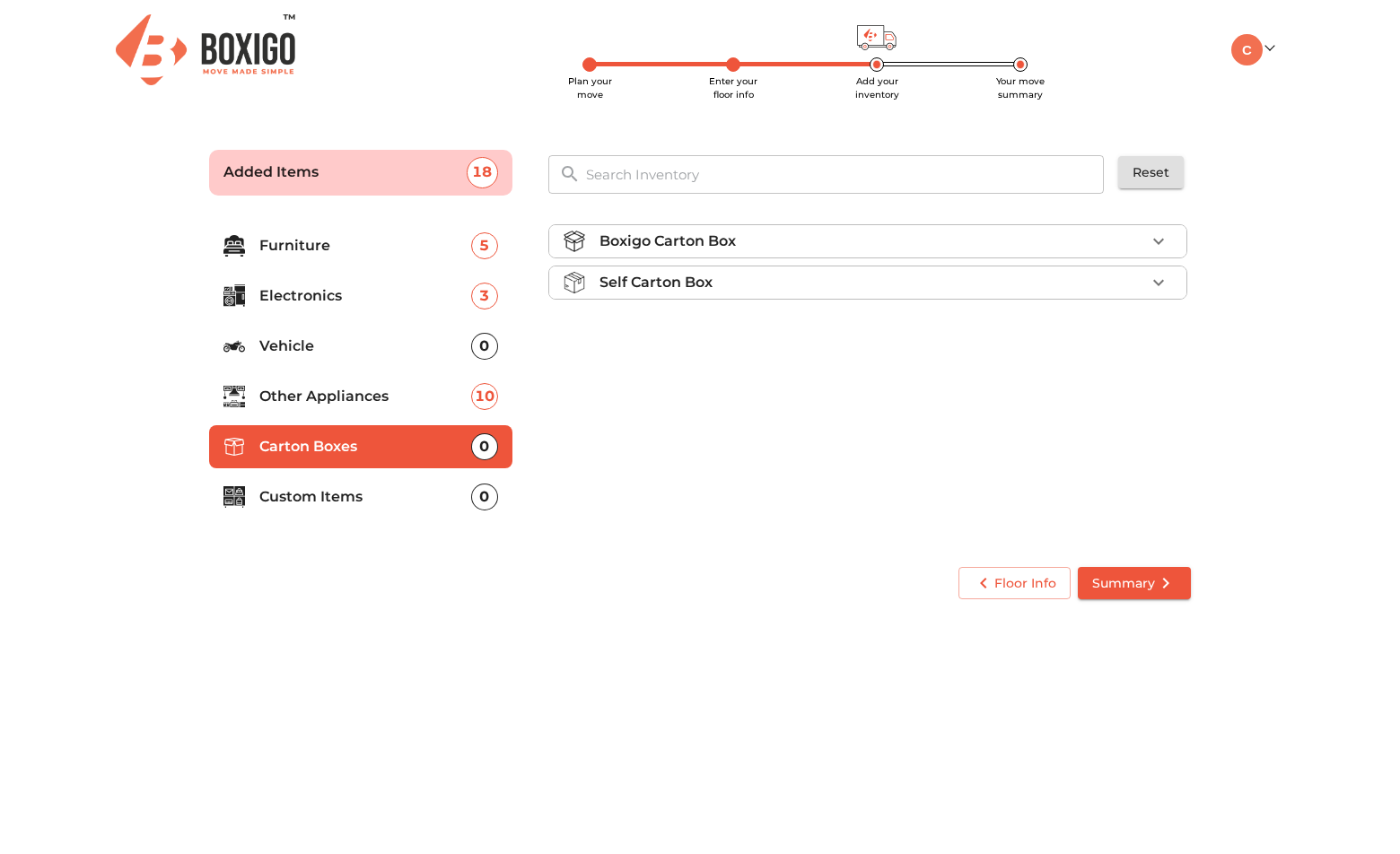
click at [403, 501] on p "Custom Items" at bounding box center [365, 497] width 212 height 22
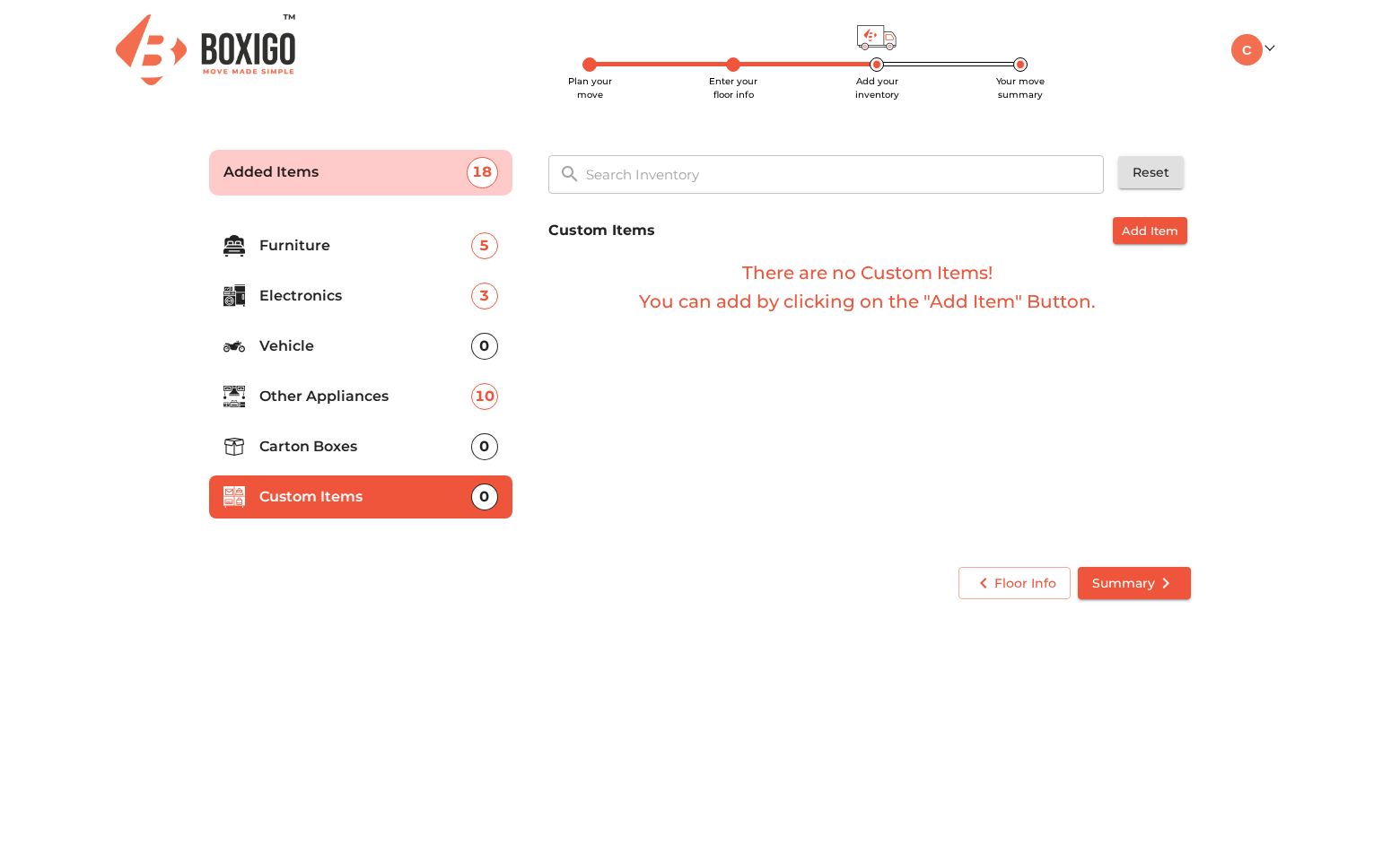
click at [362, 461] on li "Carton Boxes 0" at bounding box center [360, 447] width 304 height 43
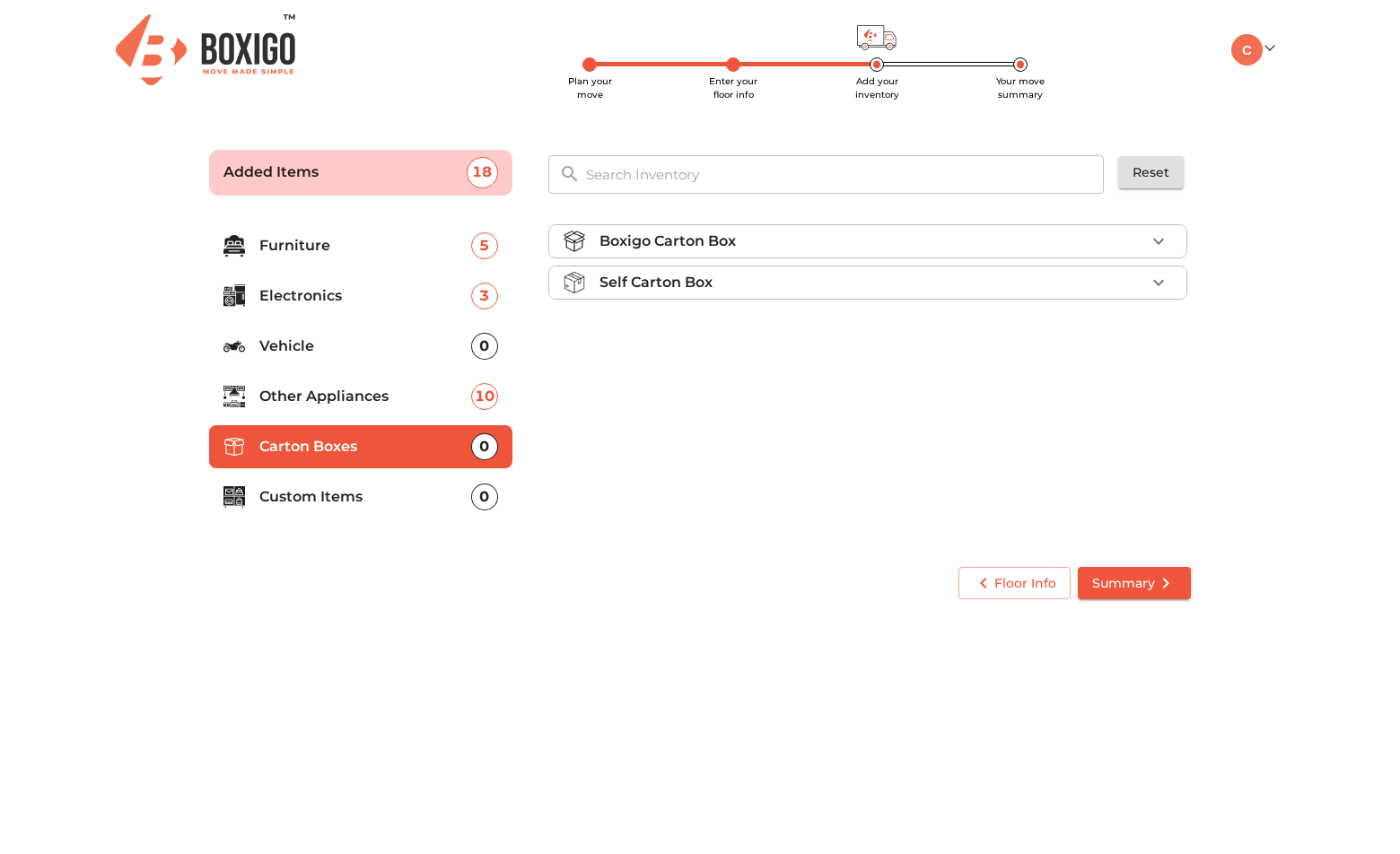
click at [966, 234] on div "Boxigo Carton Box" at bounding box center [872, 241] width 546 height 22
click at [970, 335] on div "Self Carton Box" at bounding box center [872, 334] width 546 height 22
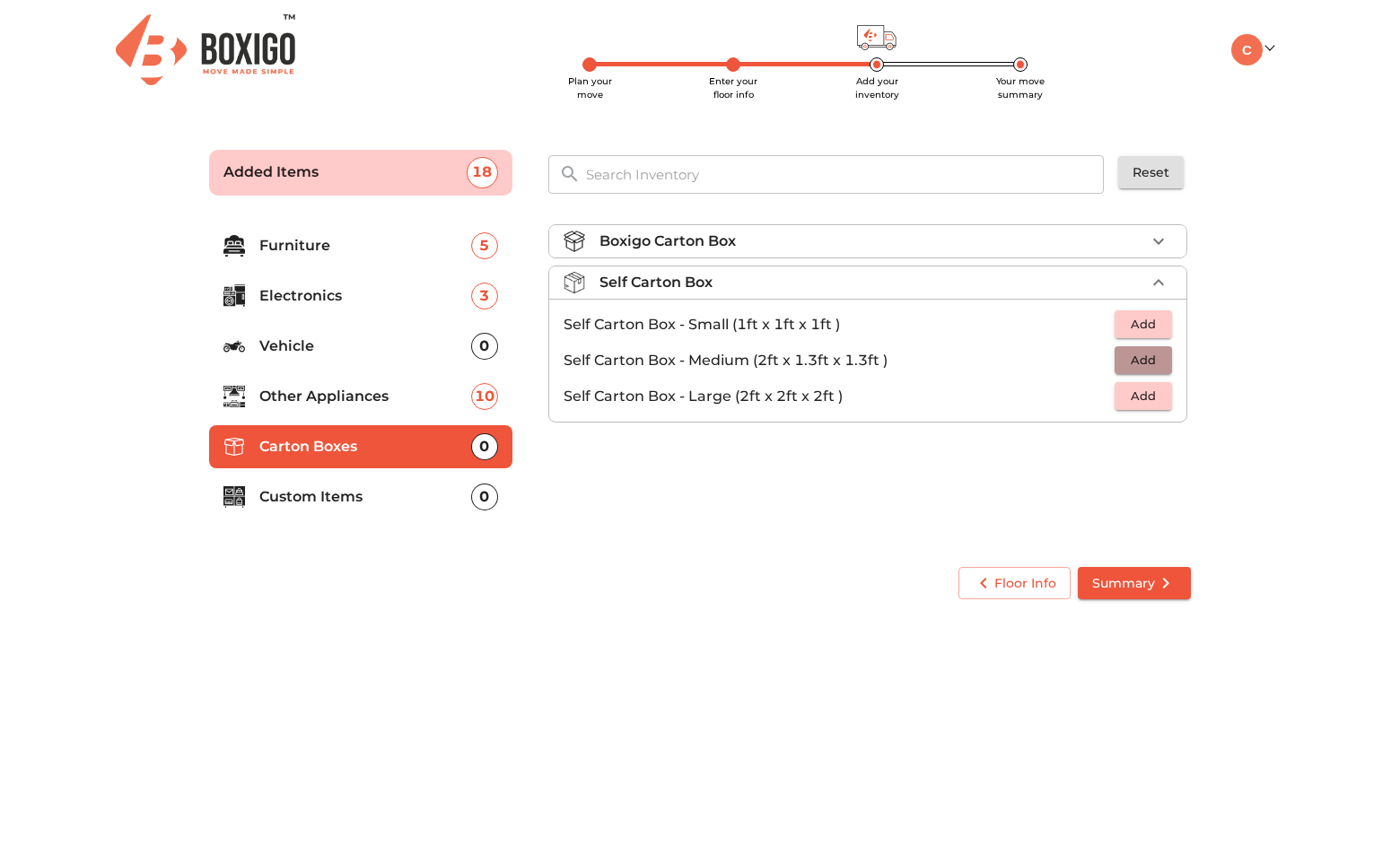
click at [1151, 360] on span "Add" at bounding box center [1143, 360] width 40 height 21
click at [1135, 387] on span "Add" at bounding box center [1143, 395] width 40 height 21
click at [1149, 585] on span "Summary" at bounding box center [1134, 583] width 84 height 23
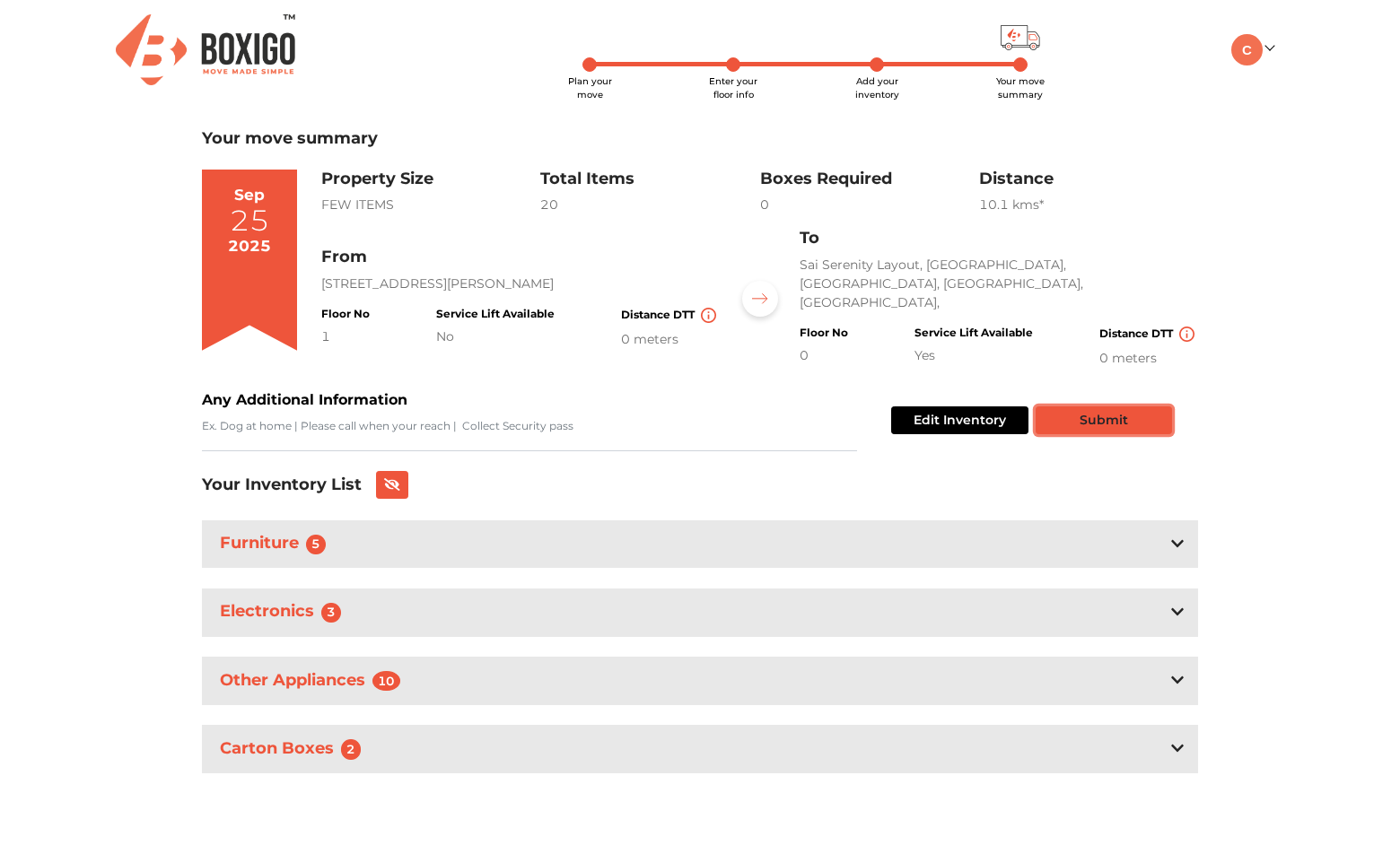
click at [1113, 423] on button "Submit" at bounding box center [1104, 420] width 136 height 28
